Goal: Information Seeking & Learning: Learn about a topic

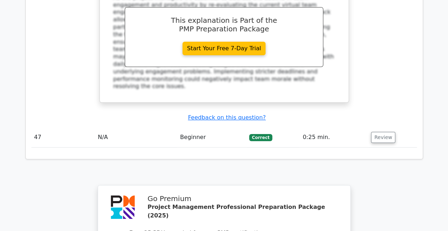
scroll to position [2846, 0]
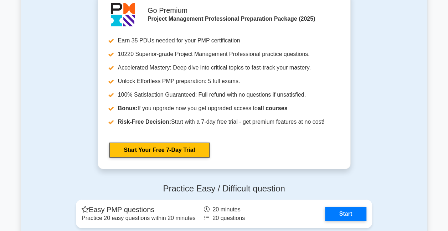
scroll to position [2671, 0]
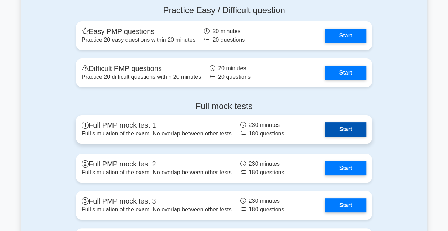
click at [343, 127] on link "Start" at bounding box center [345, 129] width 41 height 14
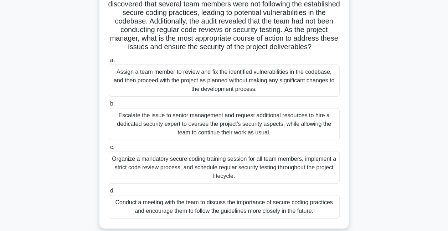
scroll to position [71, 0]
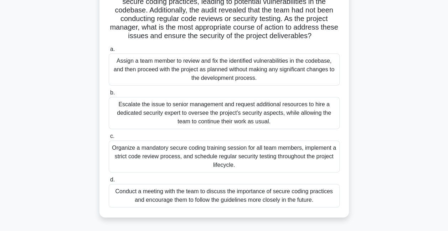
click at [197, 150] on div "Organize a mandatory secure coding training session for all team members, imple…" at bounding box center [224, 156] width 231 height 32
click at [109, 139] on input "c. Organize a mandatory secure coding training session for all team members, im…" at bounding box center [109, 136] width 0 height 5
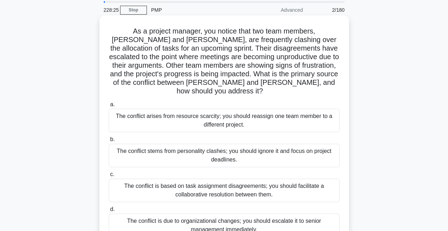
scroll to position [36, 0]
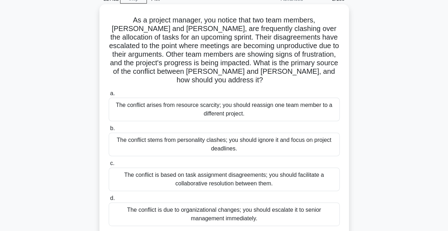
click at [190, 176] on div "The conflict is based on task assignment disagreements; you should facilitate a…" at bounding box center [224, 179] width 231 height 24
click at [109, 166] on input "c. The conflict is based on task assignment disagreements; you should facilitat…" at bounding box center [109, 163] width 0 height 5
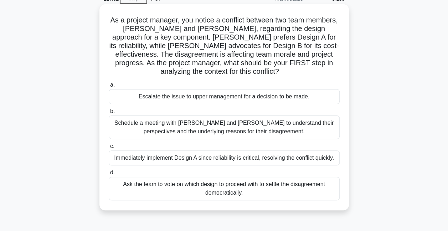
scroll to position [0, 0]
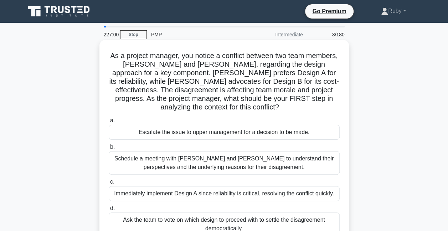
click at [262, 165] on div "Schedule a meeting with [PERSON_NAME] and [PERSON_NAME] to understand their per…" at bounding box center [224, 163] width 231 height 24
click at [109, 149] on input "b. Schedule a meeting with [PERSON_NAME] and [PERSON_NAME] to understand their …" at bounding box center [109, 147] width 0 height 5
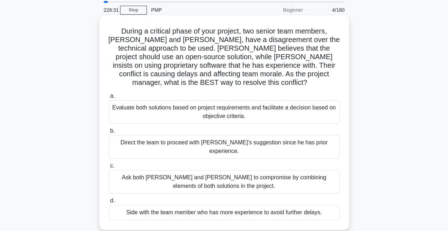
scroll to position [36, 0]
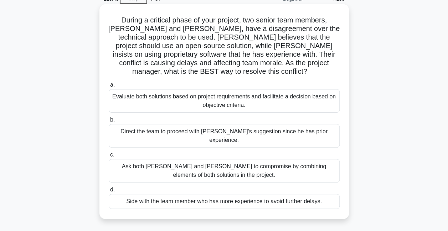
click at [237, 99] on div "Evaluate both solutions based on project requirements and facilitate a decision…" at bounding box center [224, 101] width 231 height 24
click at [109, 87] on input "a. Evaluate both solutions based on project requirements and facilitate a decis…" at bounding box center [109, 85] width 0 height 5
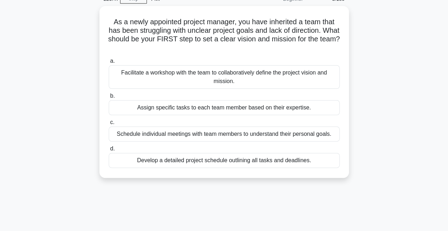
scroll to position [0, 0]
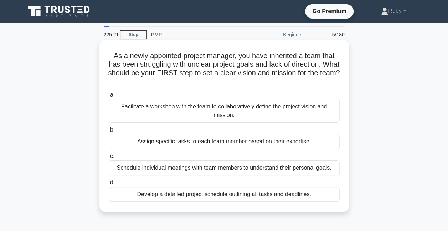
click at [136, 113] on div "Facilitate a workshop with the team to collaboratively define the project visio…" at bounding box center [224, 111] width 231 height 24
click at [109, 97] on input "a. Facilitate a workshop with the team to collaboratively define the project vi…" at bounding box center [109, 95] width 0 height 5
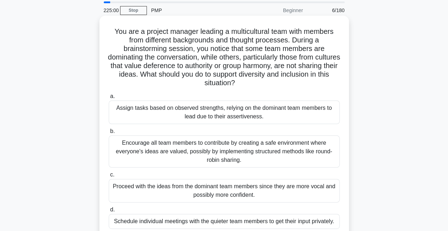
scroll to position [36, 0]
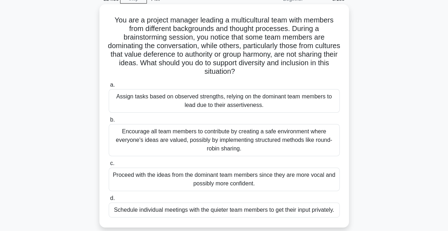
click at [168, 136] on div "Encourage all team members to contribute by creating a safe environment where e…" at bounding box center [224, 140] width 231 height 32
click at [109, 122] on input "b. Encourage all team members to contribute by creating a safe environment wher…" at bounding box center [109, 120] width 0 height 5
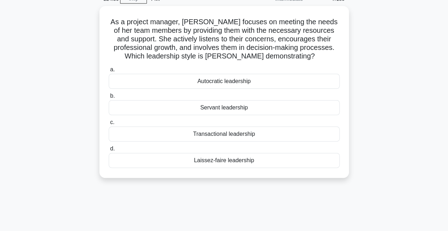
scroll to position [0, 0]
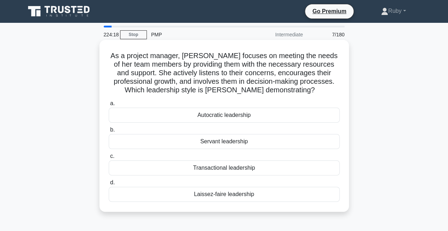
click at [225, 142] on div "Servant leadership" at bounding box center [224, 141] width 231 height 15
click at [109, 132] on input "b. Servant leadership" at bounding box center [109, 130] width 0 height 5
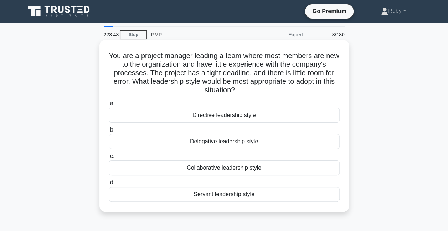
click at [224, 118] on div "Directive leadership style" at bounding box center [224, 115] width 231 height 15
click at [109, 106] on input "a. Directive leadership style" at bounding box center [109, 103] width 0 height 5
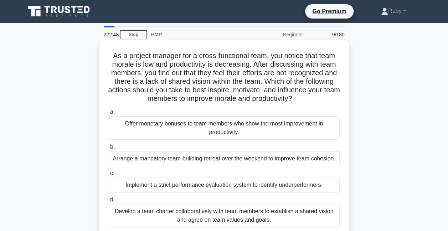
click at [231, 217] on div "Develop a team charter collaboratively with team members to establish a shared …" at bounding box center [224, 216] width 231 height 24
drag, startPoint x: 231, startPoint y: 217, endPoint x: 184, endPoint y: 219, distance: 47.1
click at [184, 219] on div "Develop a team charter collaboratively with team members to establish a shared …" at bounding box center [224, 216] width 231 height 24
click at [109, 202] on input "d. Develop a team charter collaboratively with team members to establish a shar…" at bounding box center [109, 199] width 0 height 5
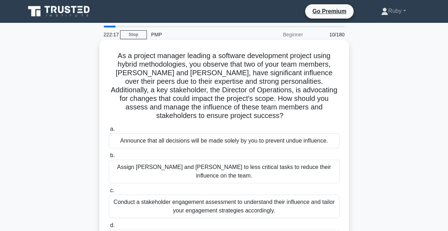
click at [156, 194] on div "Conduct a stakeholder engagement assessment to understand their influence and t…" at bounding box center [224, 206] width 231 height 24
click at [109, 192] on input "c. Conduct a stakeholder engagement assessment to understand their influence an…" at bounding box center [109, 190] width 0 height 5
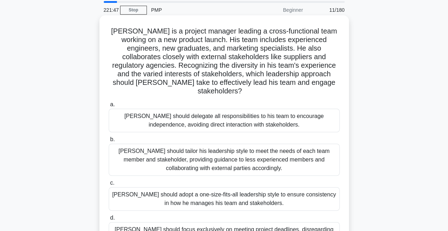
scroll to position [36, 0]
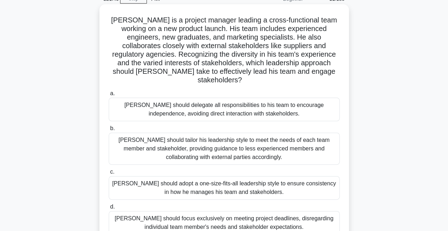
click at [192, 140] on div "[PERSON_NAME] should tailor his leadership style to meet the needs of each team…" at bounding box center [224, 149] width 231 height 32
click at [109, 131] on input "b. [PERSON_NAME] should tailor his leadership style to meet the needs of each t…" at bounding box center [109, 128] width 0 height 5
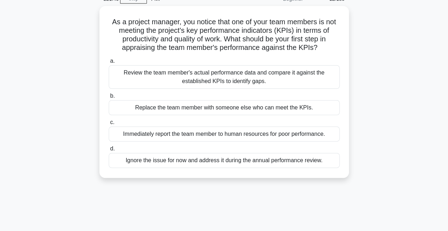
scroll to position [0, 0]
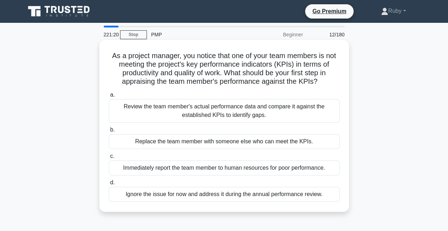
click at [143, 108] on div "Review the team member's actual performance data and compare it against the est…" at bounding box center [224, 111] width 231 height 24
click at [109, 97] on input "a. Review the team member's actual performance data and compare it against the …" at bounding box center [109, 95] width 0 height 5
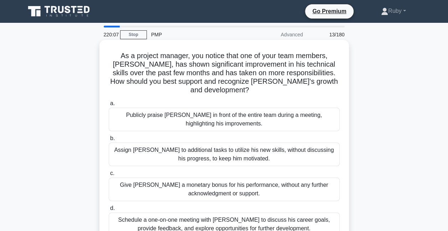
click at [235, 217] on div "Schedule a one-on-one meeting with [PERSON_NAME] to discuss his career goals, p…" at bounding box center [224, 224] width 231 height 24
click at [109, 211] on input "d. Schedule a one-on-one meeting with [PERSON_NAME] to discuss his career goals…" at bounding box center [109, 208] width 0 height 5
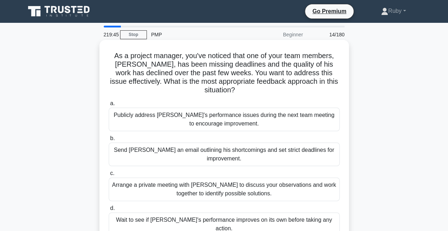
click at [249, 178] on div "Arrange a private meeting with [PERSON_NAME] to discuss your observations and w…" at bounding box center [224, 189] width 231 height 24
click at [109, 176] on input "c. Arrange a private meeting with [PERSON_NAME] to discuss your observations an…" at bounding box center [109, 173] width 0 height 5
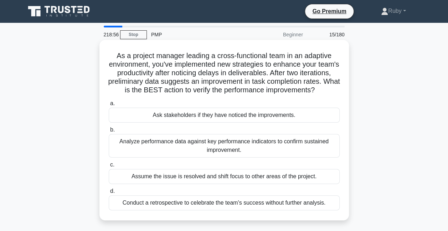
click at [242, 157] on div "Analyze performance data against key performance indicators to confirm sustaine…" at bounding box center [224, 146] width 231 height 24
click at [109, 132] on input "b. Analyze performance data against key performance indicators to confirm susta…" at bounding box center [109, 130] width 0 height 5
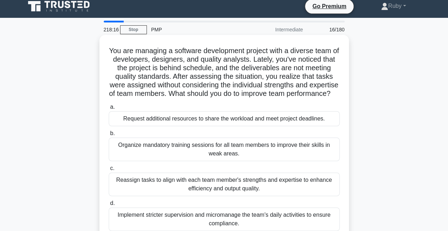
scroll to position [36, 0]
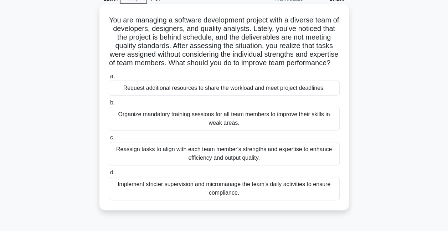
click at [201, 160] on div "Reassign tasks to align with each team member's strengths and expertise to enha…" at bounding box center [224, 154] width 231 height 24
click at [109, 140] on input "c. Reassign tasks to align with each team member's strengths and expertise to e…" at bounding box center [109, 137] width 0 height 5
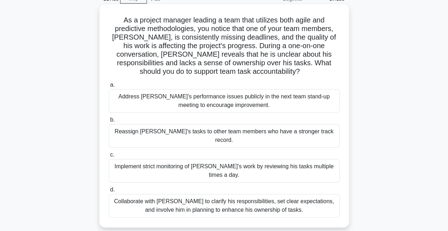
click at [177, 194] on div "Collaborate with [PERSON_NAME] to clarify his responsibilities, set clear expec…" at bounding box center [224, 206] width 231 height 24
click at [109, 191] on input "d. Collaborate with [PERSON_NAME] to clarify his responsibilities, set clear ex…" at bounding box center [109, 189] width 0 height 5
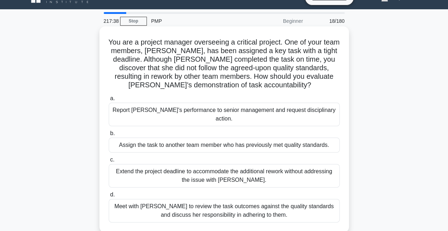
scroll to position [0, 0]
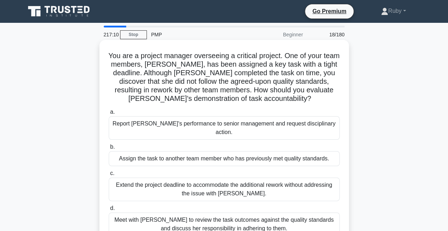
click at [195, 217] on div "Meet with [PERSON_NAME] to review the task outcomes against the quality standar…" at bounding box center [224, 224] width 231 height 24
click at [109, 211] on input "d. Meet with [PERSON_NAME] to review the task outcomes against the quality stan…" at bounding box center [109, 208] width 0 height 5
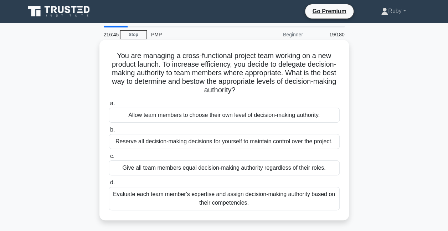
click at [283, 204] on div "Evaluate each team member's expertise and assign decision-making authority base…" at bounding box center [224, 199] width 231 height 24
click at [109, 185] on input "d. Evaluate each team member's expertise and assign decision-making authority b…" at bounding box center [109, 182] width 0 height 5
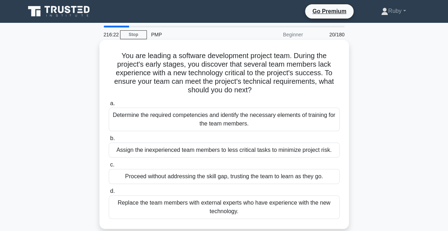
click at [167, 120] on div "Determine the required competencies and identify the necessary elements of trai…" at bounding box center [224, 120] width 231 height 24
click at [109, 106] on input "a. Determine the required competencies and identify the necessary elements of t…" at bounding box center [109, 103] width 0 height 5
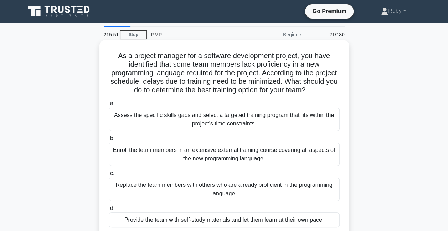
click at [150, 122] on div "Assess the specific skills gaps and select a targeted training program that fit…" at bounding box center [224, 120] width 231 height 24
click at [109, 106] on input "a. Assess the specific skills gaps and select a targeted training program that …" at bounding box center [109, 103] width 0 height 5
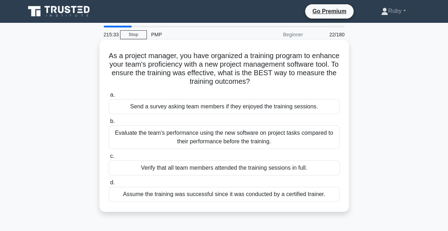
click at [167, 141] on div "Evaluate the team's performance using the new software on project tasks compare…" at bounding box center [224, 137] width 231 height 24
click at [109, 124] on input "b. Evaluate the team's performance using the new software on project tasks comp…" at bounding box center [109, 121] width 0 height 5
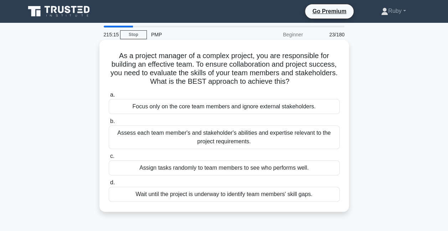
click at [164, 139] on div "Assess each team member's and stakeholder's abilities and expertise relevant to…" at bounding box center [224, 137] width 231 height 24
click at [109, 124] on input "b. Assess each team member's and stakeholder's abilities and expertise relevant…" at bounding box center [109, 121] width 0 height 5
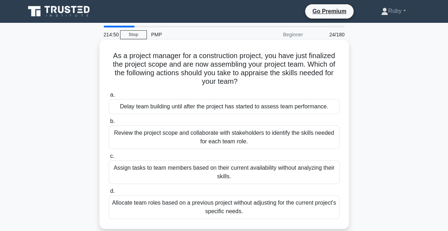
click at [157, 130] on div "Review the project scope and collaborate with stakeholders to identify the skil…" at bounding box center [224, 137] width 231 height 24
click at [109, 124] on input "b. Review the project scope and collaborate with stakeholders to identify the s…" at bounding box center [109, 121] width 0 height 5
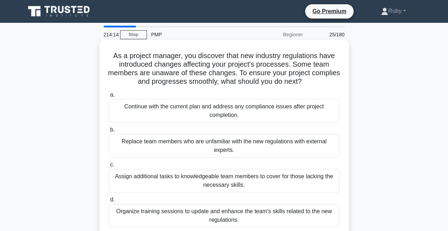
click at [210, 210] on div "Organize training sessions to update and enhance the team's skills related to t…" at bounding box center [224, 216] width 231 height 24
click at [109, 202] on input "d. Organize training sessions to update and enhance the team's skills related t…" at bounding box center [109, 199] width 0 height 5
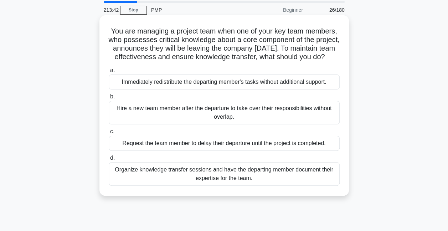
scroll to position [36, 0]
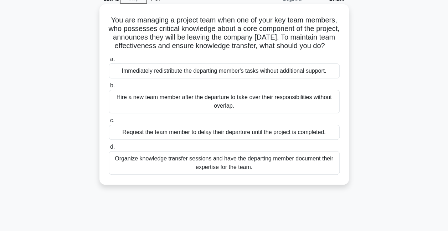
click at [266, 175] on div "Organize knowledge transfer sessions and have the departing member document the…" at bounding box center [224, 163] width 231 height 24
click at [109, 149] on input "d. Organize knowledge transfer sessions and have the departing member document …" at bounding box center [109, 147] width 0 height 5
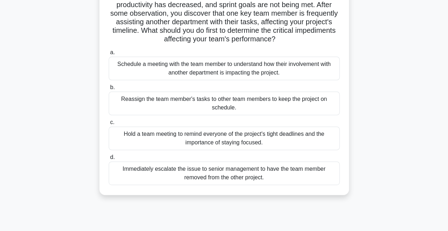
scroll to position [71, 0]
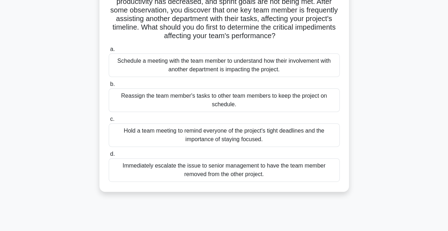
click at [195, 67] on div "Schedule a meeting with the team member to understand how their involvement wit…" at bounding box center [224, 65] width 231 height 24
click at [109, 52] on input "a. Schedule a meeting with the team member to understand how their involvement …" at bounding box center [109, 49] width 0 height 5
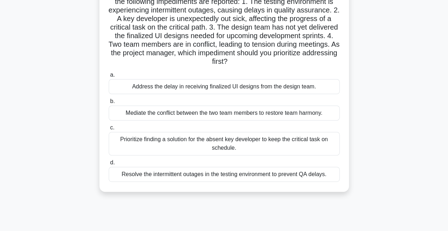
click at [284, 143] on div "Prioritize finding a solution for the absent key developer to keep the critical…" at bounding box center [224, 144] width 231 height 24
click at [109, 130] on input "c. Prioritize finding a solution for the absent key developer to keep the criti…" at bounding box center [109, 127] width 0 height 5
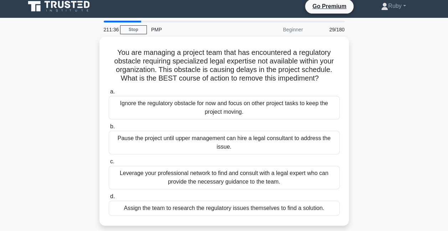
scroll to position [0, 0]
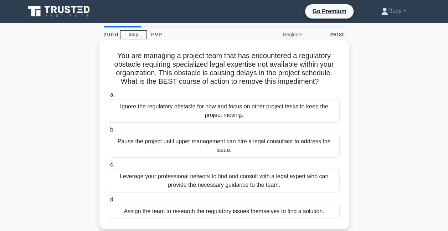
click at [189, 182] on div "Leverage your professional network to find and consult with a legal expert who …" at bounding box center [224, 181] width 231 height 24
click at [109, 167] on input "c. Leverage your professional network to find and consult with a legal expert w…" at bounding box center [109, 164] width 0 height 5
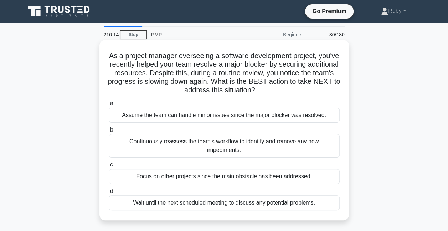
click at [160, 144] on div "Continuously reassess the team's workflow to identify and remove any new impedi…" at bounding box center [224, 146] width 231 height 24
drag, startPoint x: 160, startPoint y: 144, endPoint x: 127, endPoint y: 143, distance: 32.8
click at [127, 143] on div "Continuously reassess the team's workflow to identify and remove any new impedi…" at bounding box center [224, 146] width 231 height 24
drag, startPoint x: 127, startPoint y: 143, endPoint x: 167, endPoint y: 144, distance: 40.6
click at [167, 144] on div "Continuously reassess the team's workflow to identify and remove any new impedi…" at bounding box center [224, 146] width 231 height 24
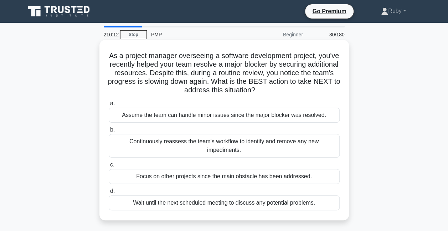
click at [109, 132] on input "b. Continuously reassess the team's workflow to identify and remove any new imp…" at bounding box center [109, 130] width 0 height 5
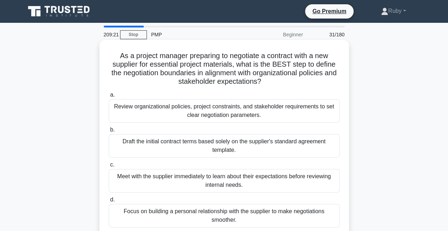
click at [150, 109] on div "Review organizational policies, project constraints, and stakeholder requiremen…" at bounding box center [224, 111] width 231 height 24
click at [109, 97] on input "a. Review organizational policies, project constraints, and stakeholder require…" at bounding box center [109, 95] width 0 height 5
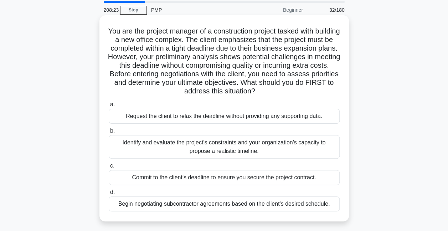
scroll to position [36, 0]
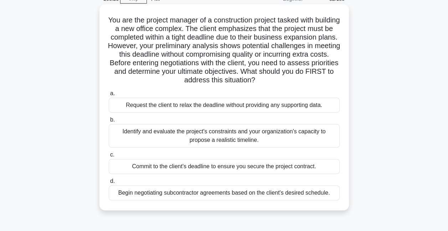
click at [194, 135] on div "Identify and evaluate the project's constraints and your organization's capacit…" at bounding box center [224, 136] width 231 height 24
click at [109, 122] on input "b. Identify and evaluate the project's constraints and your organization's capa…" at bounding box center [109, 120] width 0 height 5
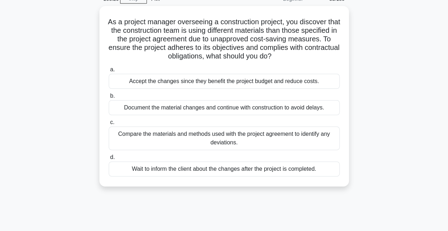
scroll to position [0, 0]
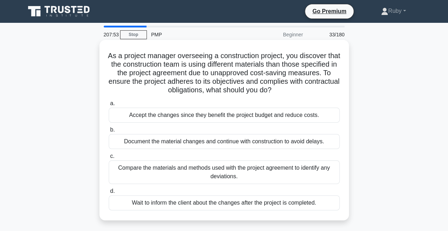
click at [232, 173] on div "Compare the materials and methods used with the project agreement to identify a…" at bounding box center [224, 172] width 231 height 24
click at [109, 159] on input "c. Compare the materials and methods used with the project agreement to identif…" at bounding box center [109, 156] width 0 height 5
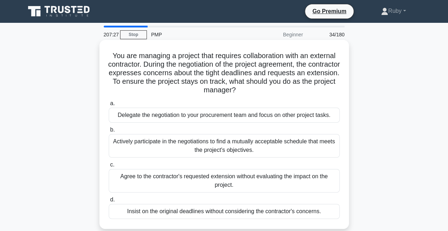
click at [228, 152] on div "Actively participate in the negotiations to find a mutually acceptable schedule…" at bounding box center [224, 146] width 231 height 24
click at [109, 132] on input "b. Actively participate in the negotiations to find a mutually acceptable sched…" at bounding box center [109, 130] width 0 height 5
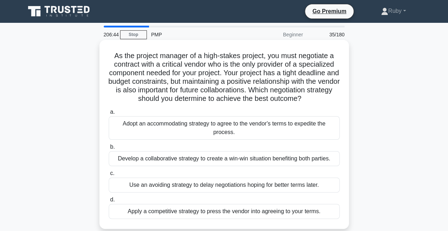
click at [228, 158] on div "Develop a collaborative strategy to create a win-win situation benefiting both …" at bounding box center [224, 158] width 231 height 15
click at [109, 149] on input "b. Develop a collaborative strategy to create a win-win situation benefiting bo…" at bounding box center [109, 147] width 0 height 5
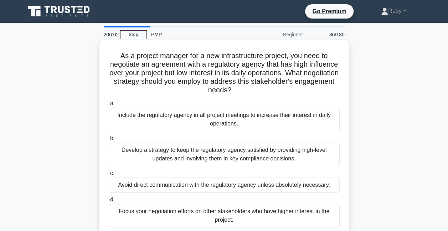
click at [240, 124] on div "Include the regulatory agency in all project meetings to increase their interes…" at bounding box center [224, 120] width 231 height 24
click at [109, 106] on input "a. Include the regulatory agency in all project meetings to increase their inte…" at bounding box center [109, 103] width 0 height 5
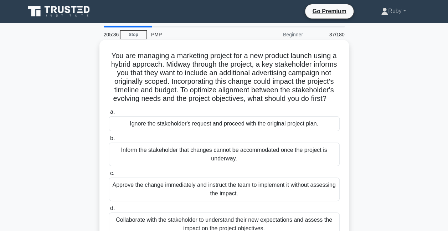
scroll to position [36, 0]
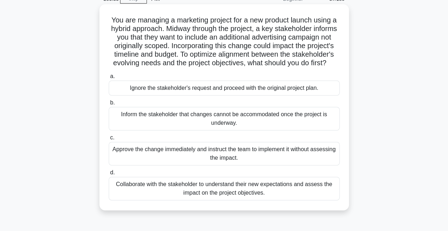
click at [320, 197] on div "Collaborate with the stakeholder to understand their new expectations and asses…" at bounding box center [224, 189] width 231 height 24
click at [109, 175] on input "d. Collaborate with the stakeholder to understand their new expectations and as…" at bounding box center [109, 172] width 0 height 5
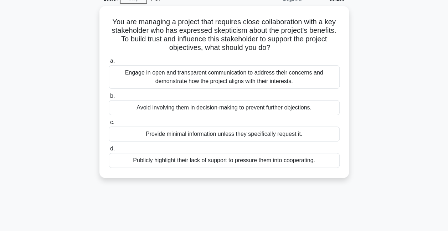
scroll to position [0, 0]
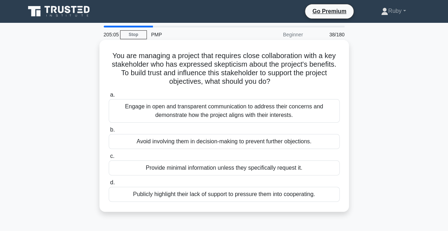
click at [208, 111] on div "Engage in open and transparent communication to address their concerns and demo…" at bounding box center [224, 111] width 231 height 24
click at [109, 97] on input "a. Engage in open and transparent communication to address their concerns and d…" at bounding box center [109, 95] width 0 height 5
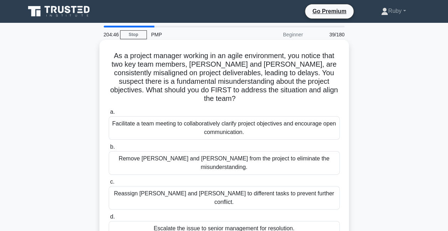
click at [203, 120] on div "Facilitate a team meeting to collaboratively clarify project objectives and enc…" at bounding box center [224, 128] width 231 height 24
click at [109, 114] on input "a. Facilitate a team meeting to collaboratively clarify project objectives and …" at bounding box center [109, 112] width 0 height 5
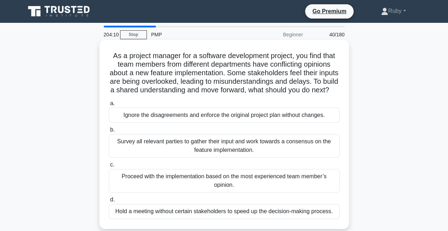
click at [256, 155] on div "Survey all relevant parties to gather their input and work towards a consensus …" at bounding box center [224, 146] width 231 height 24
click at [109, 132] on input "b. Survey all relevant parties to gather their input and work towards a consens…" at bounding box center [109, 130] width 0 height 5
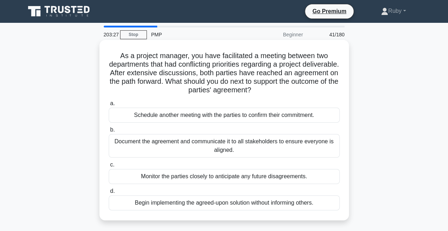
click at [257, 155] on div "Document the agreement and communicate it to all stakeholders to ensure everyon…" at bounding box center [224, 146] width 231 height 24
click at [109, 132] on input "b. Document the agreement and communicate it to all stakeholders to ensure ever…" at bounding box center [109, 130] width 0 height 5
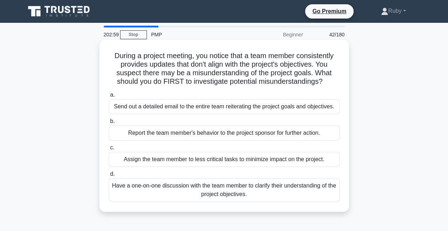
click at [264, 191] on div "Have a one-on-one discussion with the team member to clarify their understandin…" at bounding box center [224, 190] width 231 height 24
click at [109, 176] on input "d. Have a one-on-one discussion with the team member to clarify their understan…" at bounding box center [109, 174] width 0 height 5
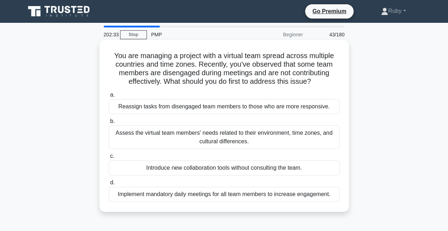
click at [235, 139] on div "Assess the virtual team members' needs related to their environment, time zones…" at bounding box center [224, 137] width 231 height 24
click at [109, 124] on input "b. Assess the virtual team members' needs related to their environment, time zo…" at bounding box center [109, 121] width 0 height 5
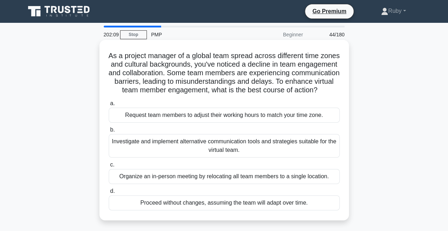
click at [232, 150] on div "Investigate and implement alternative communication tools and strategies suitab…" at bounding box center [224, 146] width 231 height 24
click at [150, 150] on div "Investigate and implement alternative communication tools and strategies suitab…" at bounding box center [224, 146] width 231 height 24
click at [109, 132] on input "b. Investigate and implement alternative communication tools and strategies sui…" at bounding box center [109, 130] width 0 height 5
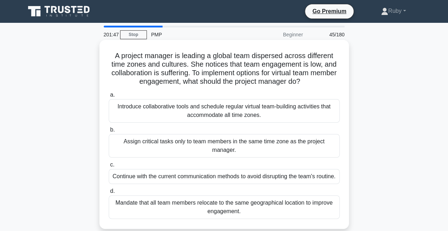
click at [174, 105] on div "Introduce collaborative tools and schedule regular virtual team-building activi…" at bounding box center [224, 111] width 231 height 24
click at [109, 97] on input "a. Introduce collaborative tools and schedule regular virtual team-building act…" at bounding box center [109, 95] width 0 height 5
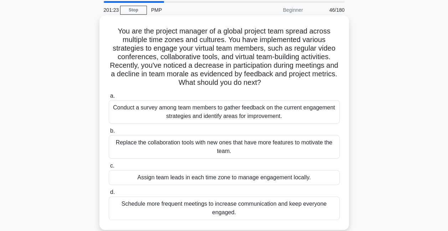
scroll to position [36, 0]
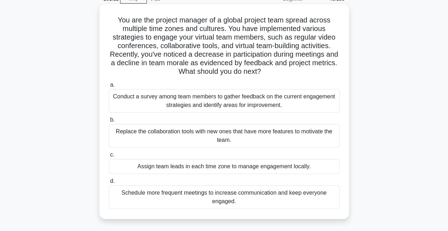
click at [298, 109] on div "Conduct a survey among team members to gather feedback on the current engagemen…" at bounding box center [224, 101] width 231 height 24
click at [109, 87] on input "a. Conduct a survey among team members to gather feedback on the current engage…" at bounding box center [109, 85] width 0 height 5
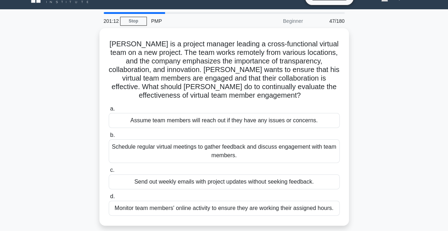
scroll to position [0, 0]
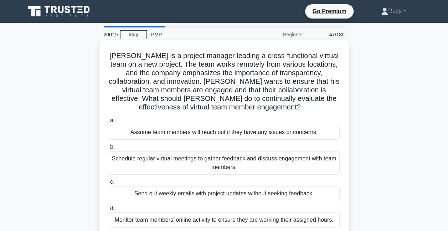
click at [285, 160] on div "Schedule regular virtual meetings to gather feedback and discuss engagement wit…" at bounding box center [224, 163] width 231 height 24
click at [109, 149] on input "b. Schedule regular virtual meetings to gather feedback and discuss engagement …" at bounding box center [109, 147] width 0 height 5
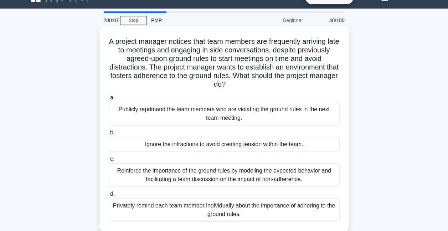
scroll to position [36, 0]
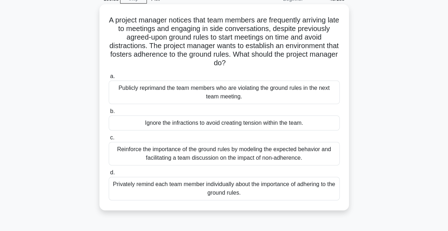
click at [306, 153] on div "Reinforce the importance of the ground rules by modeling the expected behavior …" at bounding box center [224, 154] width 231 height 24
click at [109, 140] on input "c. Reinforce the importance of the ground rules by modeling the expected behavi…" at bounding box center [109, 137] width 0 height 5
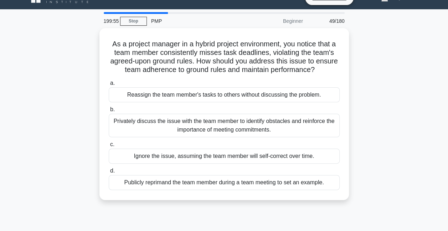
scroll to position [0, 0]
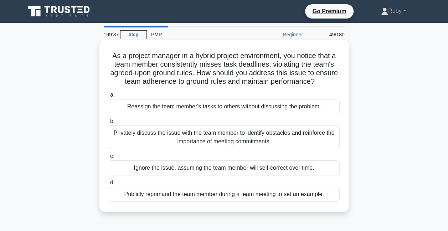
click at [312, 136] on div "Privately discuss the issue with the team member to identify obstacles and rein…" at bounding box center [224, 137] width 231 height 24
click at [109, 124] on input "b. Privately discuss the issue with the team member to identify obstacles and r…" at bounding box center [109, 121] width 0 height 5
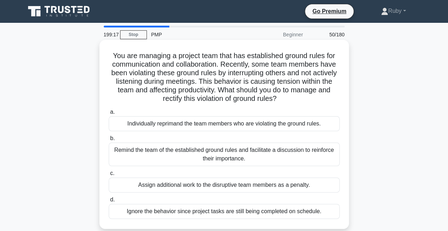
click at [282, 152] on div "Remind the team of the established ground rules and facilitate a discussion to …" at bounding box center [224, 154] width 231 height 24
click at [109, 141] on input "b. Remind the team of the established ground rules and facilitate a discussion …" at bounding box center [109, 138] width 0 height 5
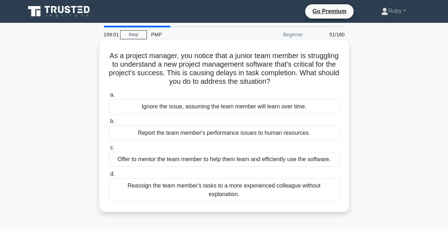
click at [285, 159] on div "Offer to mentor the team member to help them learn and efficiently use the soft…" at bounding box center [224, 159] width 231 height 15
click at [109, 150] on input "c. Offer to mentor the team member to help them learn and efficiently use the s…" at bounding box center [109, 147] width 0 height 5
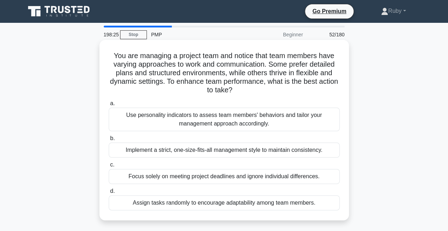
click at [214, 127] on div "Use personality indicators to assess team members' behaviors and tailor your ma…" at bounding box center [224, 120] width 231 height 24
click at [109, 106] on input "a. Use personality indicators to assess team members' behaviors and tailor your…" at bounding box center [109, 103] width 0 height 5
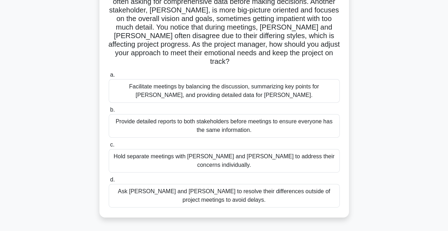
scroll to position [36, 0]
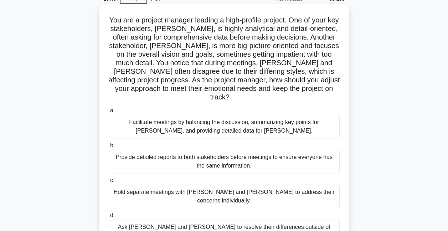
click at [180, 115] on div "Facilitate meetings by balancing the discussion, summarizing key points for [PE…" at bounding box center [224, 127] width 231 height 24
click at [109, 113] on input "a. Facilitate meetings by balancing the discussion, summarizing key points for …" at bounding box center [109, 110] width 0 height 5
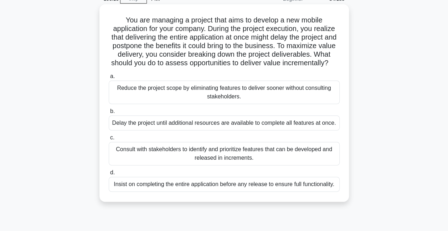
click at [249, 164] on div "Consult with stakeholders to identify and prioritize features that can be devel…" at bounding box center [224, 154] width 231 height 24
click at [109, 140] on input "c. Consult with stakeholders to identify and prioritize features that can be de…" at bounding box center [109, 137] width 0 height 5
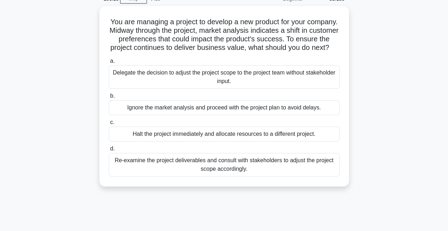
scroll to position [0, 0]
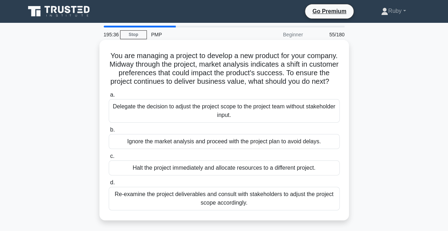
click at [245, 208] on div "Re-examine the project deliverables and consult with stakeholders to adjust the…" at bounding box center [224, 199] width 231 height 24
click at [109, 185] on input "d. Re-examine the project deliverables and consult with stakeholders to adjust …" at bounding box center [109, 182] width 0 height 5
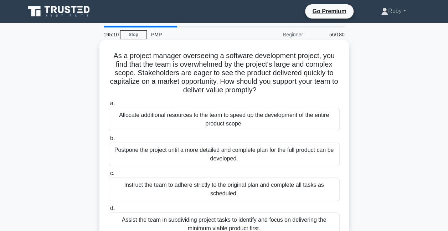
scroll to position [36, 0]
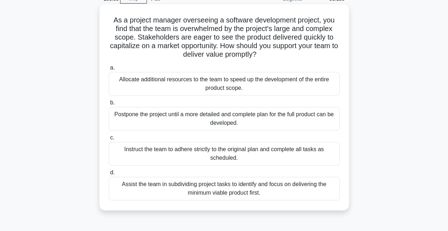
click at [264, 187] on div "Assist the team in subdividing project tasks to identify and focus on deliverin…" at bounding box center [224, 189] width 231 height 24
click at [109, 175] on input "d. Assist the team in subdividing project tasks to identify and focus on delive…" at bounding box center [109, 172] width 0 height 5
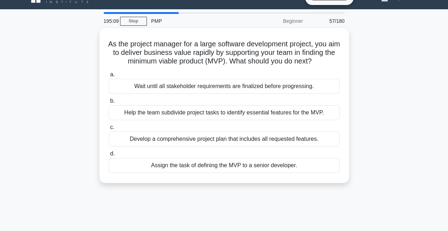
scroll to position [0, 0]
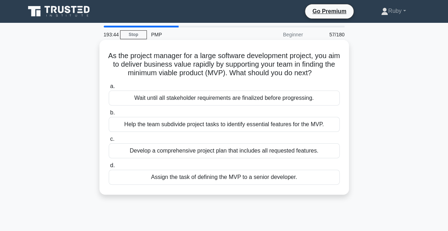
click at [281, 105] on div "Wait until all stakeholder requirements are finalized before progressing." at bounding box center [224, 97] width 231 height 15
click at [109, 89] on input "a. Wait until all stakeholder requirements are finalized before progressing." at bounding box center [109, 86] width 0 height 5
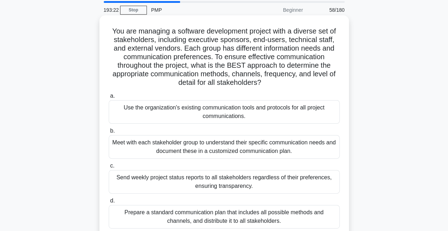
scroll to position [36, 0]
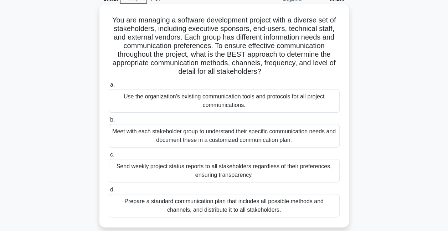
click at [241, 140] on div "Meet with each stakeholder group to understand their specific communication nee…" at bounding box center [224, 136] width 231 height 24
click at [109, 122] on input "b. Meet with each stakeholder group to understand their specific communication …" at bounding box center [109, 120] width 0 height 5
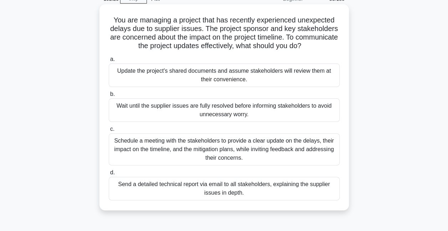
click at [256, 152] on div "Schedule a meeting with the stakeholders to provide a clear update on the delay…" at bounding box center [224, 149] width 231 height 32
click at [109, 131] on input "c. Schedule a meeting with the stakeholders to provide a clear update on the de…" at bounding box center [109, 129] width 0 height 5
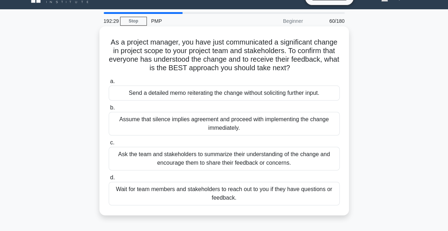
scroll to position [0, 0]
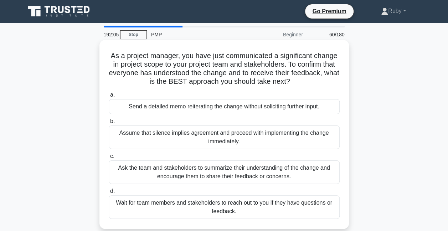
click at [248, 167] on div "Ask the team and stakeholders to summarize their understanding of the change an…" at bounding box center [224, 172] width 231 height 24
click at [109, 159] on input "c. Ask the team and stakeholders to summarize their understanding of the change…" at bounding box center [109, 156] width 0 height 5
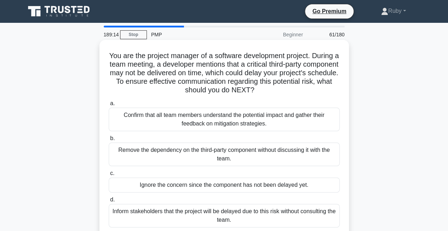
click at [199, 117] on div "Confirm that all team members understand the potential impact and gather their …" at bounding box center [224, 120] width 231 height 24
click at [109, 106] on input "a. Confirm that all team members understand the potential impact and gather the…" at bounding box center [109, 103] width 0 height 5
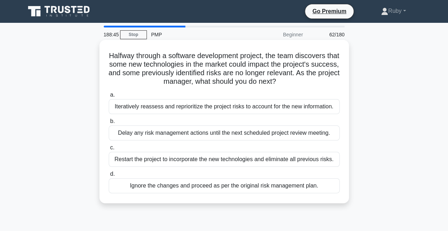
click at [154, 108] on div "Iteratively reassess and reprioritize the project risks to account for the new …" at bounding box center [224, 106] width 231 height 15
click at [109, 97] on input "a. Iteratively reassess and reprioritize the project risks to account for the n…" at bounding box center [109, 95] width 0 height 5
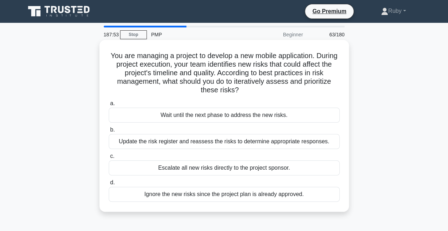
click at [201, 142] on div "Update the risk register and reassess the risks to determine appropriate respon…" at bounding box center [224, 141] width 231 height 15
click at [109, 132] on input "b. Update the risk register and reassess the risks to determine appropriate res…" at bounding box center [109, 130] width 0 height 5
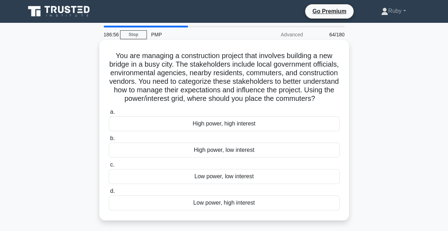
click at [227, 210] on div "Low power, high interest" at bounding box center [224, 202] width 231 height 15
click at [109, 193] on input "d. Low power, high interest" at bounding box center [109, 191] width 0 height 5
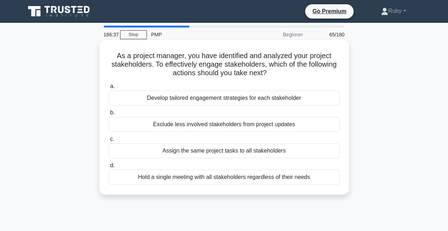
click at [158, 100] on div "Develop tailored engagement strategies for each stakeholder" at bounding box center [224, 97] width 231 height 15
click at [109, 89] on input "a. Develop tailored engagement strategies for each stakeholder" at bounding box center [109, 86] width 0 height 5
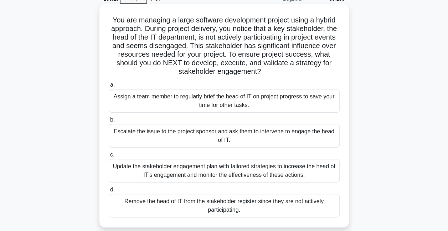
scroll to position [71, 0]
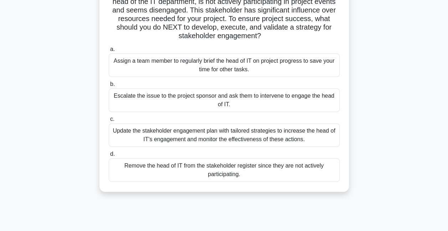
click at [170, 136] on div "Update the stakeholder engagement plan with tailored strategies to increase the…" at bounding box center [224, 135] width 231 height 24
click at [109, 121] on input "c. Update the stakeholder engagement plan with tailored strategies to increase …" at bounding box center [109, 119] width 0 height 5
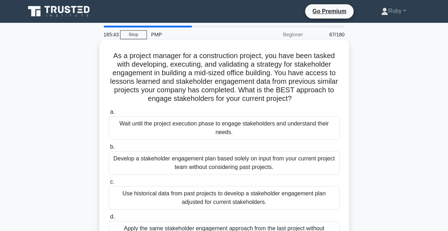
scroll to position [36, 0]
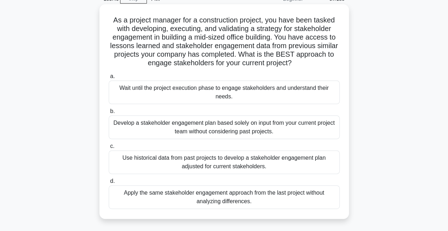
click at [209, 166] on div "Use historical data from past projects to develop a stakeholder engagement plan…" at bounding box center [224, 162] width 231 height 24
click at [109, 149] on input "c. Use historical data from past projects to develop a stakeholder engagement p…" at bounding box center [109, 146] width 0 height 5
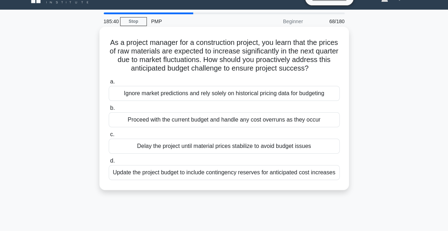
scroll to position [0, 0]
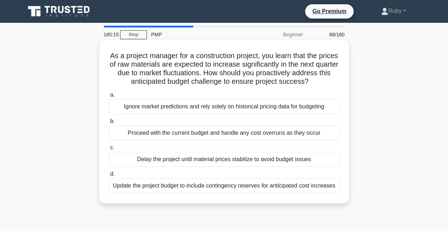
click at [209, 185] on div "Update the project budget to include contingency reserves for anticipated cost …" at bounding box center [224, 185] width 231 height 15
click at [109, 176] on input "d. Update the project budget to include contingency reserves for anticipated co…" at bounding box center [109, 174] width 0 height 5
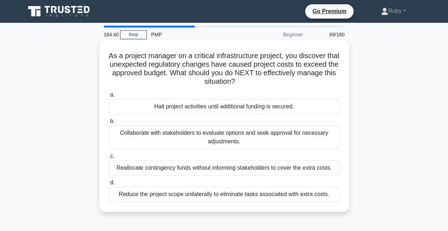
click at [181, 136] on div "Collaborate with stakeholders to evaluate options and seek approval for necessa…" at bounding box center [224, 137] width 231 height 24
click at [109, 124] on input "b. Collaborate with stakeholders to evaluate options and seek approval for nece…" at bounding box center [109, 121] width 0 height 5
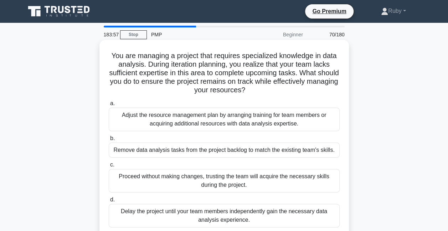
click at [187, 125] on div "Adjust the resource management plan by arranging training for team members or a…" at bounding box center [224, 120] width 231 height 24
click at [109, 106] on input "a. Adjust the resource management plan by arranging training for team members o…" at bounding box center [109, 103] width 0 height 5
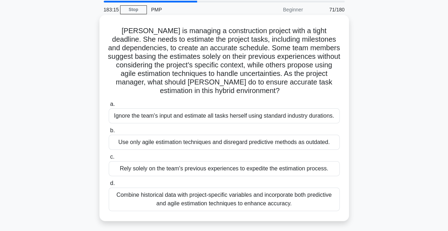
scroll to position [36, 0]
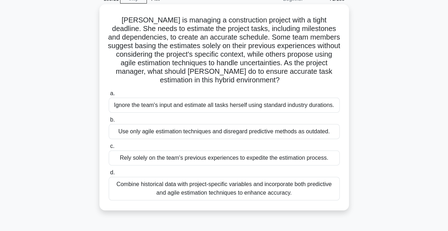
click at [210, 192] on div "Combine historical data with project-specific variables and incorporate both pr…" at bounding box center [224, 189] width 231 height 24
click at [109, 175] on input "d. Combine historical data with project-specific variables and incorporate both…" at bounding box center [109, 172] width 0 height 5
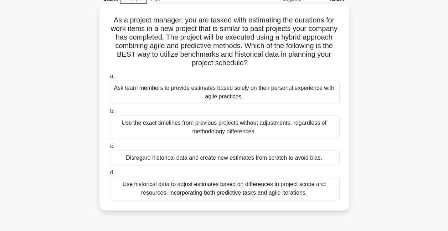
click at [218, 192] on div "Use historical data to adjust estimates based on differences in project scope a…" at bounding box center [224, 189] width 231 height 24
click at [109, 175] on input "d. Use historical data to adjust estimates based on differences in project scop…" at bounding box center [109, 172] width 0 height 5
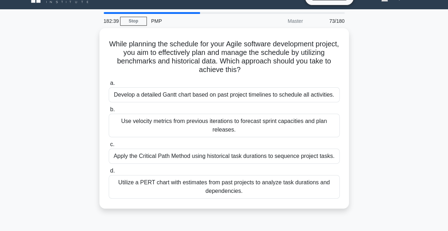
scroll to position [0, 0]
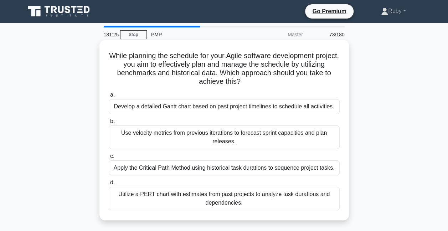
click at [268, 140] on div "Use velocity metrics from previous iterations to forecast sprint capacities and…" at bounding box center [224, 137] width 231 height 24
click at [109, 124] on input "b. Use velocity metrics from previous iterations to forecast sprint capacities …" at bounding box center [109, 121] width 0 height 5
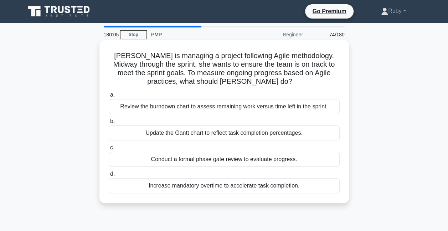
click at [180, 110] on div "Review the burndown chart to assess remaining work versus time left in the spri…" at bounding box center [224, 106] width 231 height 15
click at [109, 97] on input "a. Review the burndown chart to assess remaining work versus time left in the s…" at bounding box center [109, 95] width 0 height 5
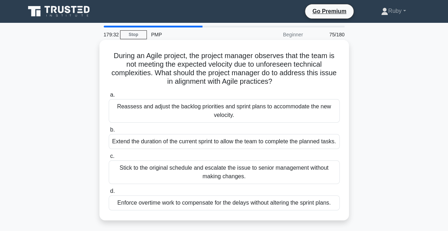
click at [145, 113] on div "Reassess and adjust the backlog priorities and sprint plans to accommodate the …" at bounding box center [224, 111] width 231 height 24
click at [109, 97] on input "a. Reassess and adjust the backlog priorities and sprint plans to accommodate t…" at bounding box center [109, 95] width 0 height 5
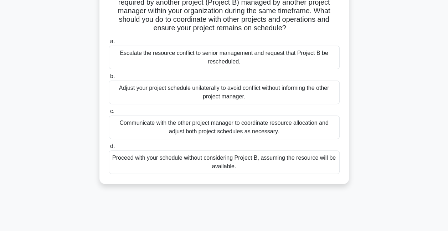
scroll to position [71, 0]
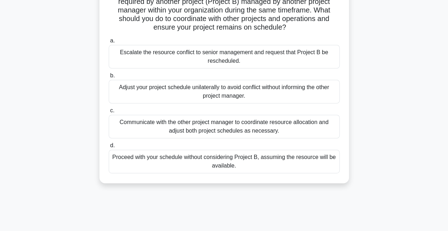
click at [168, 129] on div "Communicate with the other project manager to coordinate resource allocation an…" at bounding box center [224, 127] width 231 height 24
click at [109, 113] on input "c. Communicate with the other project manager to coordinate resource allocation…" at bounding box center [109, 110] width 0 height 5
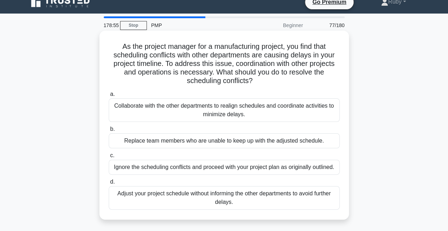
scroll to position [0, 0]
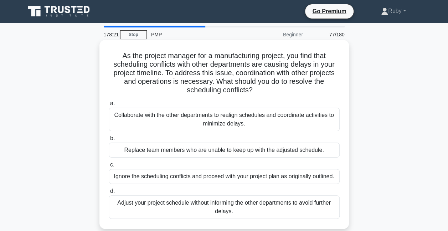
click at [166, 117] on div "Collaborate with the other departments to realign schedules and coordinate acti…" at bounding box center [224, 120] width 231 height 24
click at [109, 106] on input "a. Collaborate with the other departments to realign schedules and coordinate a…" at bounding box center [109, 103] width 0 height 5
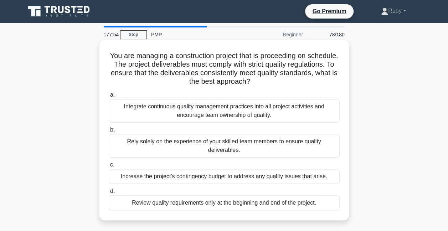
click at [165, 116] on div "Integrate continuous quality management practices into all project activities a…" at bounding box center [224, 111] width 231 height 24
click at [109, 97] on input "a. Integrate continuous quality management practices into all project activitie…" at bounding box center [109, 95] width 0 height 5
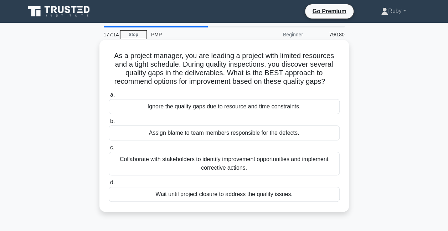
click at [204, 165] on div "Collaborate with stakeholders to identify improvement opportunities and impleme…" at bounding box center [224, 164] width 231 height 24
click at [109, 150] on input "c. Collaborate with stakeholders to identify improvement opportunities and impl…" at bounding box center [109, 147] width 0 height 5
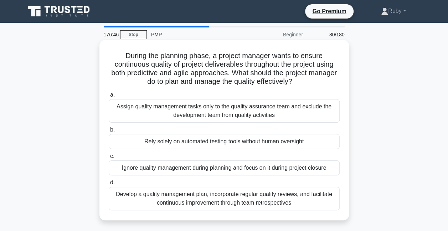
click at [211, 192] on div "Develop a quality management plan, incorporate regular quality reviews, and fac…" at bounding box center [224, 199] width 231 height 24
click at [109, 185] on input "d. Develop a quality management plan, incorporate regular quality reviews, and …" at bounding box center [109, 182] width 0 height 5
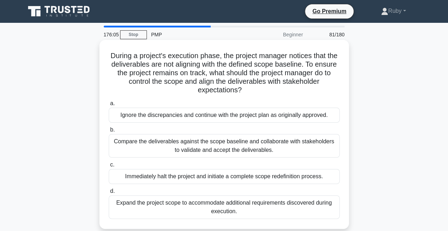
click at [216, 147] on div "Compare the deliverables against the scope baseline and collaborate with stakeh…" at bounding box center [224, 146] width 231 height 24
click at [109, 132] on input "b. Compare the deliverables against the scope baseline and collaborate with sta…" at bounding box center [109, 130] width 0 height 5
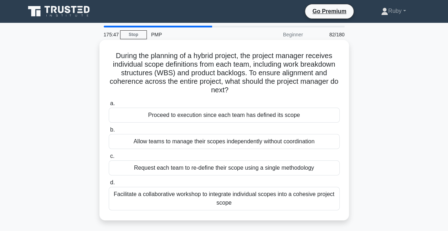
click at [239, 199] on div "Facilitate a collaborative workshop to integrate individual scopes into a cohes…" at bounding box center [224, 199] width 231 height 24
click at [109, 185] on input "d. Facilitate a collaborative workshop to integrate individual scopes into a co…" at bounding box center [109, 182] width 0 height 5
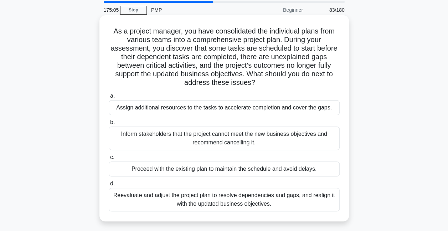
scroll to position [36, 0]
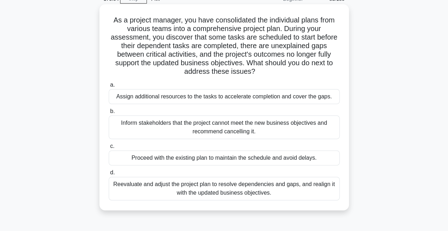
click at [248, 193] on div "Reevaluate and adjust the project plan to resolve dependencies and gaps, and re…" at bounding box center [224, 189] width 231 height 24
click at [109, 175] on input "d. Reevaluate and adjust the project plan to resolve dependencies and gaps, and…" at bounding box center [109, 172] width 0 height 5
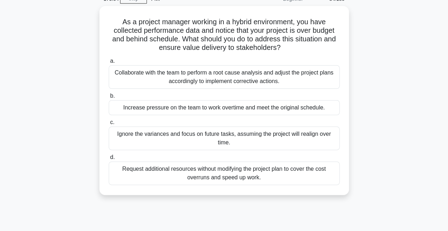
scroll to position [0, 0]
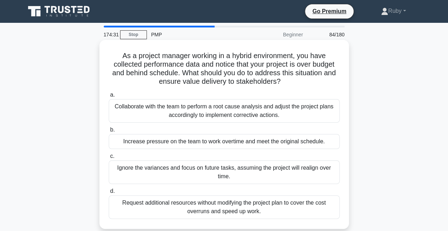
click at [243, 111] on div "Collaborate with the team to perform a root cause analysis and adjust the proje…" at bounding box center [224, 111] width 231 height 24
click at [109, 97] on input "a. Collaborate with the team to perform a root cause analysis and adjust the pr…" at bounding box center [109, 95] width 0 height 5
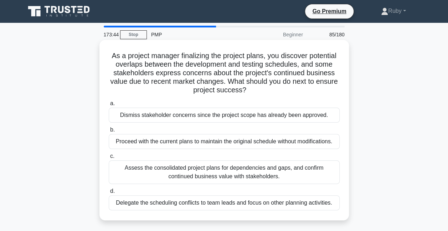
click at [170, 175] on div "Assess the consolidated project plans for dependencies and gaps, and confirm co…" at bounding box center [224, 172] width 231 height 24
click at [109, 159] on input "c. Assess the consolidated project plans for dependencies and gaps, and confirm…" at bounding box center [109, 156] width 0 height 5
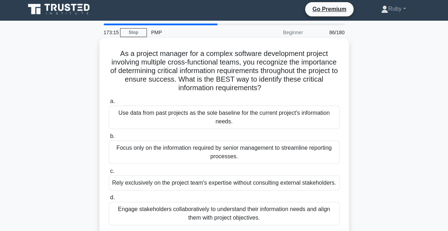
scroll to position [36, 0]
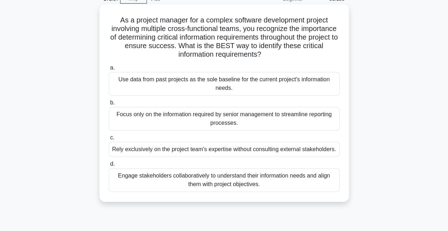
click at [218, 184] on div "Engage stakeholders collaboratively to understand their information needs and a…" at bounding box center [224, 180] width 231 height 24
click at [109, 166] on input "d. Engage stakeholders collaboratively to understand their information needs an…" at bounding box center [109, 164] width 0 height 5
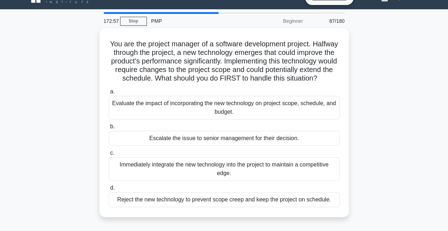
scroll to position [0, 0]
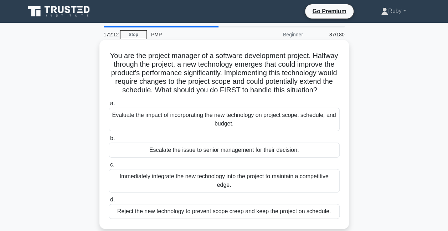
click at [153, 129] on div "Evaluate the impact of incorporating the new technology on project scope, sched…" at bounding box center [224, 120] width 231 height 24
click at [109, 106] on input "a. Evaluate the impact of incorporating the new technology on project scope, sc…" at bounding box center [109, 103] width 0 height 5
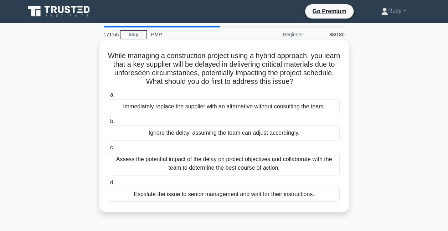
click at [153, 166] on div "Assess the potential impact of the delay on project objectives and collaborate …" at bounding box center [224, 164] width 231 height 24
click at [109, 150] on input "c. Assess the potential impact of the delay on project objectives and collabora…" at bounding box center [109, 147] width 0 height 5
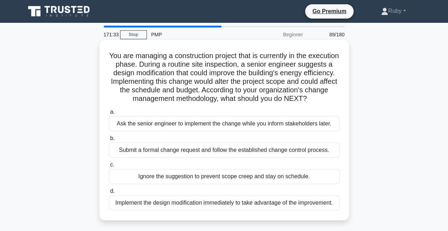
click at [134, 157] on div "Submit a formal change request and follow the established change control proces…" at bounding box center [224, 149] width 231 height 15
click at [109, 141] on input "b. Submit a formal change request and follow the established change control pro…" at bounding box center [109, 138] width 0 height 5
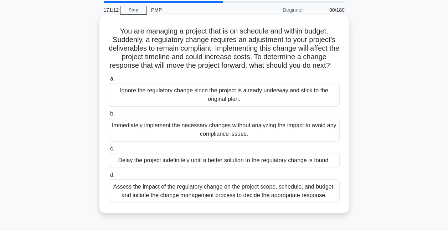
scroll to position [36, 0]
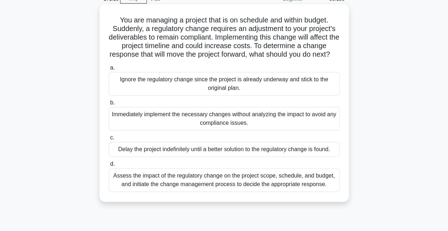
click at [165, 189] on div "Assess the impact of the regulatory change on the project scope, schedule, and …" at bounding box center [224, 180] width 231 height 24
click at [109, 166] on input "d. Assess the impact of the regulatory change on the project scope, schedule, a…" at bounding box center [109, 164] width 0 height 5
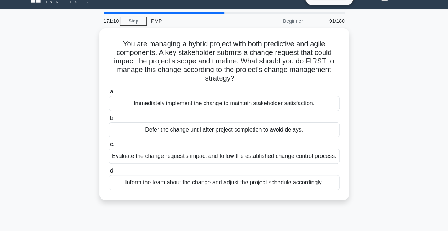
scroll to position [0, 0]
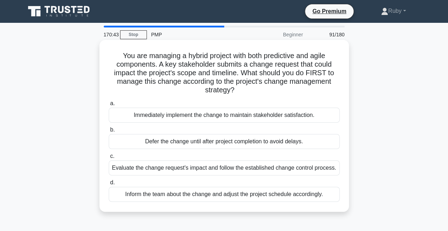
click at [195, 172] on div "Evaluate the change request's impact and follow the established change control …" at bounding box center [224, 167] width 231 height 15
click at [109, 159] on input "c. Evaluate the change request's impact and follow the established change contr…" at bounding box center [109, 156] width 0 height 5
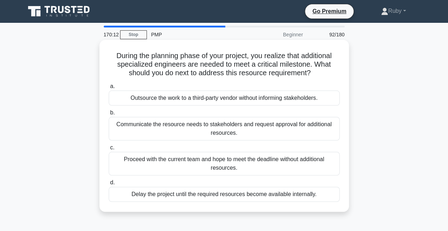
click at [253, 131] on div "Communicate the resource needs to stakeholders and request approval for additio…" at bounding box center [224, 129] width 231 height 24
click at [109, 115] on input "b. Communicate the resource needs to stakeholders and request approval for addi…" at bounding box center [109, 112] width 0 height 5
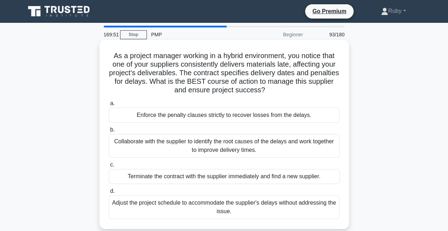
click at [249, 146] on div "Collaborate with the supplier to identify the root causes of the delays and wor…" at bounding box center [224, 146] width 231 height 24
click at [134, 151] on div "Collaborate with the supplier to identify the root causes of the delays and wor…" at bounding box center [224, 146] width 231 height 24
click at [109, 132] on input "b. Collaborate with the supplier to identify the root causes of the delays and …" at bounding box center [109, 130] width 0 height 5
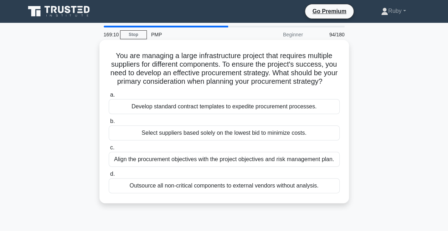
click at [137, 167] on div "Align the procurement objectives with the project objectives and risk managemen…" at bounding box center [224, 159] width 231 height 15
click at [109, 150] on input "c. Align the procurement objectives with the project objectives and risk manage…" at bounding box center [109, 147] width 0 height 5
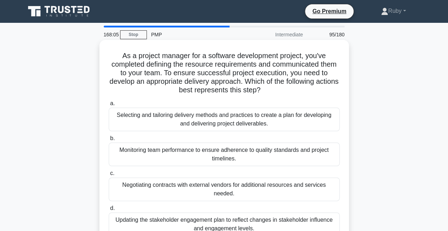
scroll to position [36, 0]
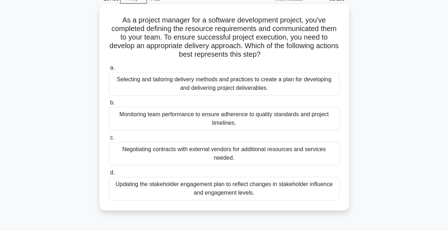
click at [199, 87] on div "Selecting and tailoring delivery methods and practices to create a plan for dev…" at bounding box center [224, 84] width 231 height 24
click at [109, 70] on input "a. Selecting and tailoring delivery methods and practices to create a plan for …" at bounding box center [109, 68] width 0 height 5
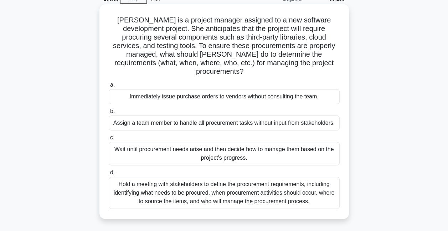
click at [213, 194] on div "Hold a meeting with stakeholders to define the procurement requirements, includ…" at bounding box center [224, 193] width 231 height 32
click at [109, 175] on input "d. Hold a meeting with stakeholders to define the procurement requirements, inc…" at bounding box center [109, 172] width 0 height 5
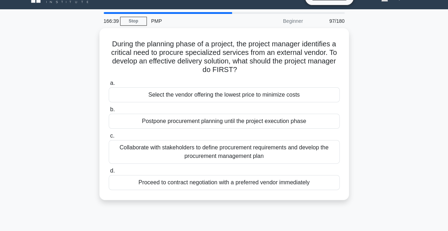
scroll to position [0, 0]
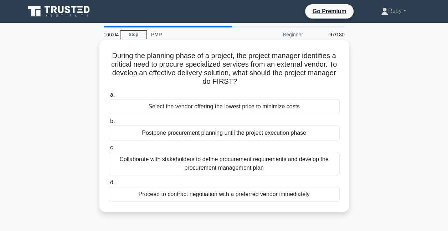
click at [163, 164] on div "Collaborate with stakeholders to define procurement requirements and develop th…" at bounding box center [224, 164] width 231 height 24
click at [109, 150] on input "c. Collaborate with stakeholders to define procurement requirements and develop…" at bounding box center [109, 147] width 0 height 5
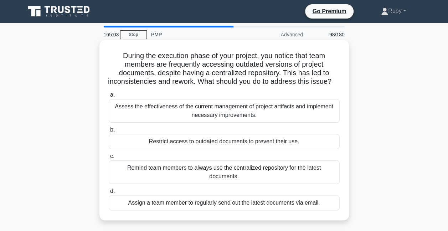
click at [177, 123] on div "Assess the effectiveness of the current management of project artifacts and imp…" at bounding box center [224, 111] width 231 height 24
click at [109, 97] on input "a. Assess the effectiveness of the current management of project artifacts and …" at bounding box center [109, 95] width 0 height 5
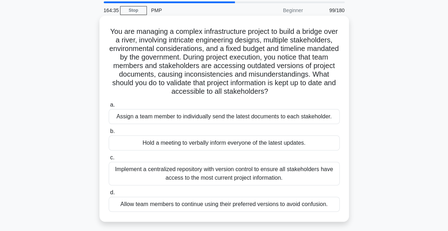
scroll to position [36, 0]
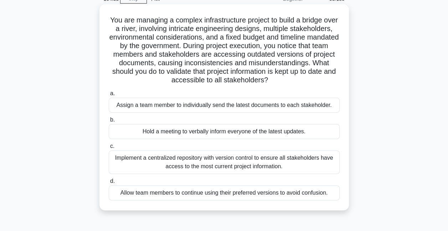
click at [290, 167] on div "Implement a centralized repository with version control to ensure all stakehold…" at bounding box center [224, 162] width 231 height 24
click at [109, 149] on input "c. Implement a centralized repository with version control to ensure all stakeh…" at bounding box center [109, 146] width 0 height 5
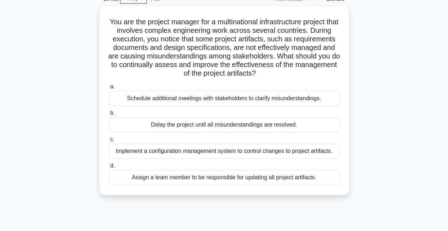
scroll to position [0, 0]
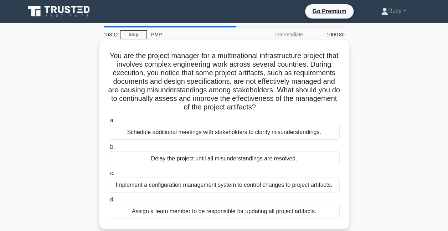
click at [133, 188] on div "Implement a configuration management system to control changes to project artif…" at bounding box center [224, 184] width 231 height 15
click at [109, 176] on input "c. Implement a configuration management system to control changes to project ar…" at bounding box center [109, 173] width 0 height 5
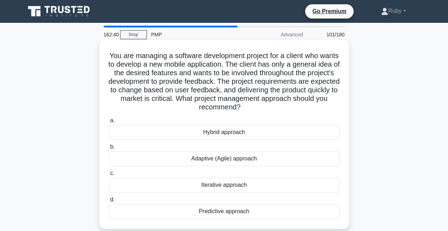
click at [209, 133] on div "Hybrid approach" at bounding box center [224, 132] width 231 height 15
click at [109, 123] on input "a. Hybrid approach" at bounding box center [109, 120] width 0 height 5
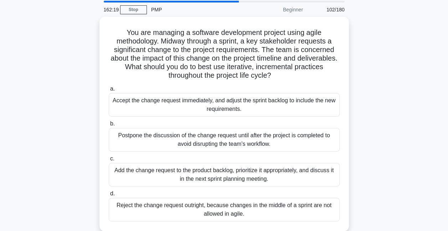
scroll to position [36, 0]
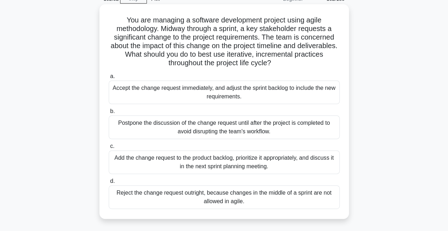
click at [199, 167] on div "Add the change request to the product backlog, prioritize it appropriately, and…" at bounding box center [224, 162] width 231 height 24
click at [109, 149] on input "c. Add the change request to the product backlog, prioritize it appropriately, …" at bounding box center [109, 146] width 0 height 5
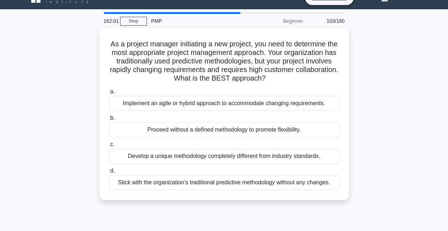
scroll to position [0, 0]
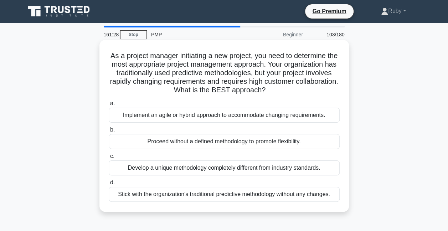
click at [225, 115] on div "Implement an agile or hybrid approach to accommodate changing requirements." at bounding box center [224, 115] width 231 height 15
click at [109, 106] on input "a. Implement an agile or hybrid approach to accommodate changing requirements." at bounding box center [109, 103] width 0 height 5
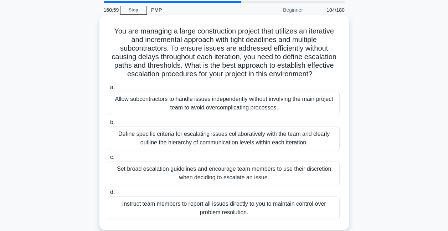
scroll to position [36, 0]
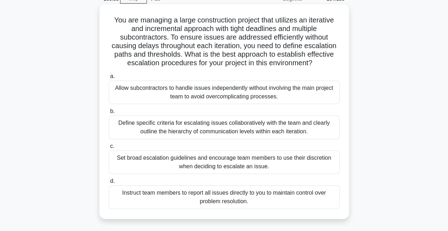
click at [209, 128] on div "Define specific criteria for escalating issues collaboratively with the team an…" at bounding box center [224, 127] width 231 height 24
click at [109, 114] on input "b. Define specific criteria for escalating issues collaboratively with the team…" at bounding box center [109, 111] width 0 height 5
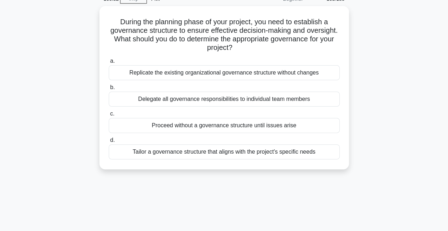
scroll to position [0, 0]
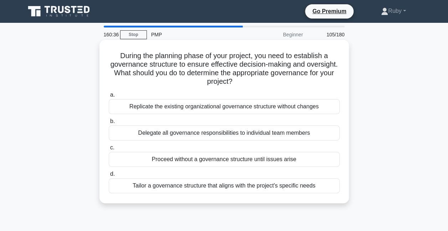
click at [199, 185] on div "Tailor a governance structure that aligns with the project's specific needs" at bounding box center [224, 185] width 231 height 15
click at [109, 176] on input "d. Tailor a governance structure that aligns with the project's specific needs" at bounding box center [109, 174] width 0 height 5
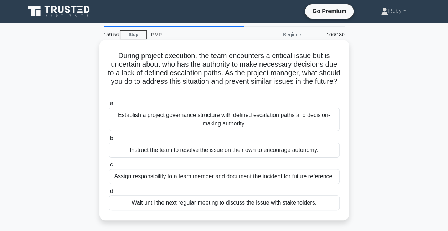
click at [212, 122] on div "Establish a project governance structure with defined escalation paths and deci…" at bounding box center [224, 120] width 231 height 24
click at [109, 106] on input "a. Establish a project governance structure with defined escalation paths and d…" at bounding box center [109, 103] width 0 height 5
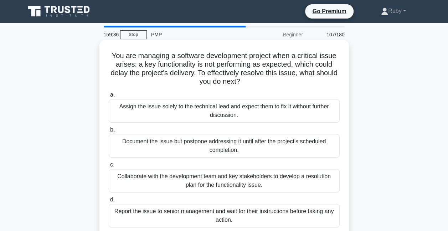
click at [211, 185] on div "Collaborate with the development team and key stakeholders to develop a resolut…" at bounding box center [224, 181] width 231 height 24
click at [109, 167] on input "c. Collaborate with the development team and key stakeholders to develop a reso…" at bounding box center [109, 164] width 0 height 5
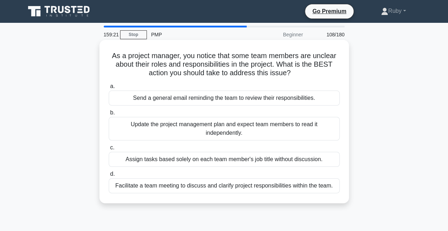
click at [210, 185] on div "Facilitate a team meeting to discuss and clarify project responsibilities withi…" at bounding box center [224, 185] width 231 height 15
click at [109, 176] on input "d. Facilitate a team meeting to discuss and clarify project responsibilities wi…" at bounding box center [109, 174] width 0 height 5
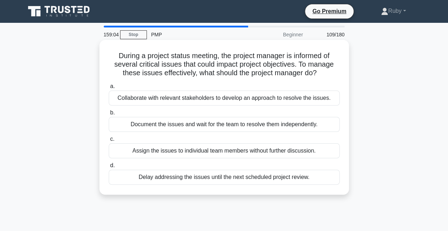
click at [202, 99] on div "Collaborate with relevant stakeholders to develop an approach to resolve the is…" at bounding box center [224, 97] width 231 height 15
click at [109, 89] on input "a. Collaborate with relevant stakeholders to develop an approach to resolve the…" at bounding box center [109, 86] width 0 height 5
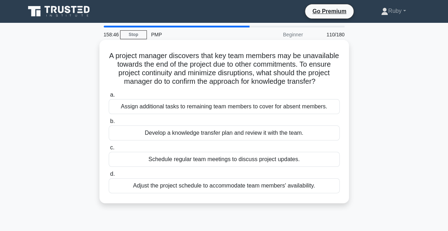
click at [205, 140] on div "Develop a knowledge transfer plan and review it with the team." at bounding box center [224, 132] width 231 height 15
click at [109, 124] on input "b. Develop a knowledge transfer plan and review it with the team." at bounding box center [109, 121] width 0 height 5
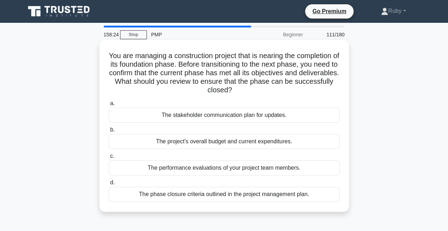
click at [213, 197] on div "The phase closure criteria outlined in the project management plan." at bounding box center [224, 194] width 231 height 15
click at [109, 185] on input "d. The phase closure criteria outlined in the project management plan." at bounding box center [109, 182] width 0 height 5
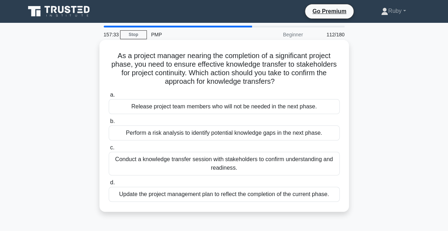
click at [177, 169] on div "Conduct a knowledge transfer session with stakeholders to confirm understanding…" at bounding box center [224, 164] width 231 height 24
click at [109, 150] on input "c. Conduct a knowledge transfer session with stakeholders to confirm understand…" at bounding box center [109, 147] width 0 height 5
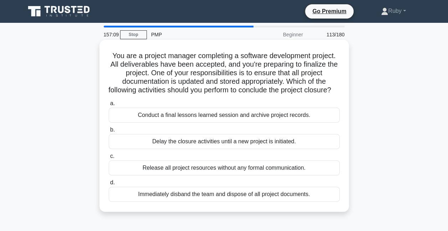
click at [251, 123] on div "Conduct a final lessons learned session and archive project records." at bounding box center [224, 115] width 231 height 15
click at [180, 123] on div "Conduct a final lessons learned session and archive project records." at bounding box center [224, 115] width 231 height 15
drag, startPoint x: 180, startPoint y: 125, endPoint x: 137, endPoint y: 123, distance: 42.1
click at [137, 123] on div "Conduct a final lessons learned session and archive project records." at bounding box center [224, 115] width 231 height 15
click at [109, 106] on input "a. Conduct a final lessons learned session and archive project records." at bounding box center [109, 103] width 0 height 5
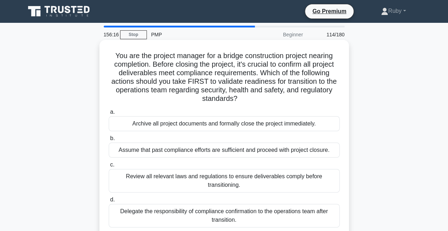
click at [199, 178] on div "Review all relevant laws and regulations to ensure deliverables comply before t…" at bounding box center [224, 181] width 231 height 24
click at [109, 167] on input "c. Review all relevant laws and regulations to ensure deliverables comply befor…" at bounding box center [109, 164] width 0 height 5
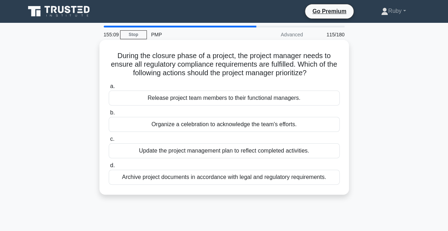
click at [188, 150] on div "Update the project management plan to reflect completed activities." at bounding box center [224, 150] width 231 height 15
click at [109, 141] on input "c. Update the project management plan to reflect completed activities." at bounding box center [109, 139] width 0 height 5
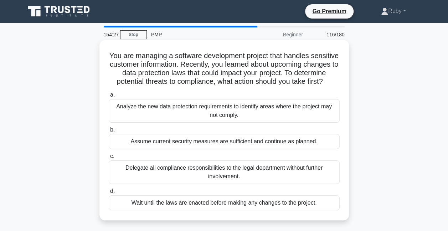
click at [182, 123] on div "Analyze the new data protection requirements to identify areas where the projec…" at bounding box center [224, 111] width 231 height 24
click at [109, 97] on input "a. Analyze the new data protection requirements to identify areas where the pro…" at bounding box center [109, 95] width 0 height 5
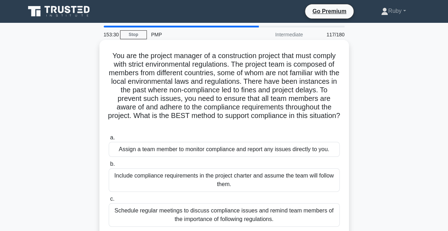
scroll to position [36, 0]
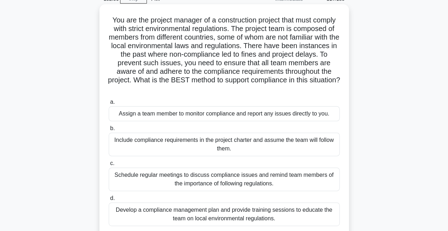
click at [196, 215] on div "Develop a compliance management plan and provide training sessions to educate t…" at bounding box center [224, 214] width 231 height 24
click at [109, 201] on input "d. Develop a compliance management plan and provide training sessions to educat…" at bounding box center [109, 198] width 0 height 5
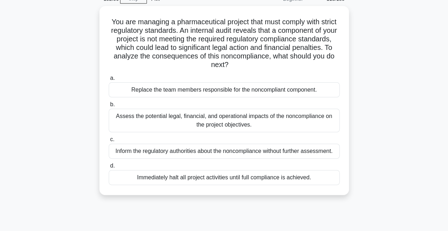
scroll to position [0, 0]
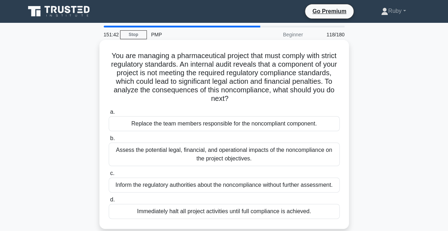
click at [213, 154] on div "Assess the potential legal, financial, and operational impacts of the noncompli…" at bounding box center [224, 154] width 231 height 24
click at [109, 141] on input "b. Assess the potential legal, financial, and operational impacts of the noncom…" at bounding box center [109, 138] width 0 height 5
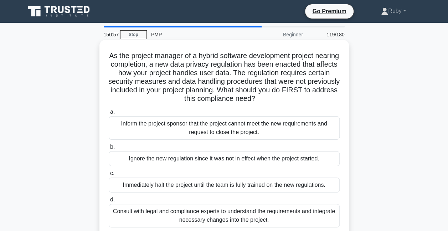
click at [173, 215] on div "Consult with legal and compliance experts to understand the requirements and in…" at bounding box center [224, 216] width 231 height 24
click at [109, 202] on input "d. Consult with legal and compliance experts to understand the requirements and…" at bounding box center [109, 199] width 0 height 5
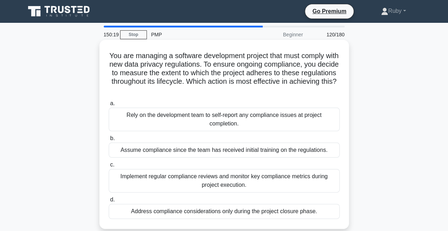
click at [219, 177] on div "Implement regular compliance reviews and monitor key compliance metrics during …" at bounding box center [224, 181] width 231 height 24
click at [109, 167] on input "c. Implement regular compliance reviews and monitor key compliance metrics duri…" at bounding box center [109, 164] width 0 height 5
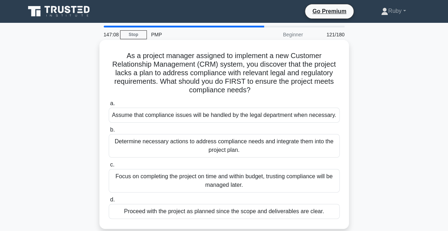
click at [253, 147] on div "Determine necessary actions to address compliance needs and integrate them into…" at bounding box center [224, 146] width 231 height 24
click at [109, 132] on input "b. Determine necessary actions to address compliance needs and integrate them i…" at bounding box center [109, 130] width 0 height 5
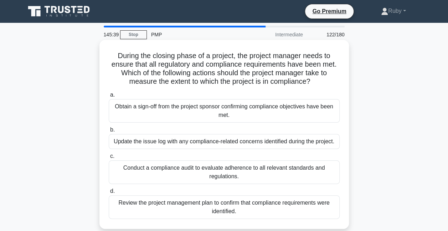
click at [205, 172] on div "Conduct a compliance audit to evaluate adherence to all relevant standards and …" at bounding box center [224, 172] width 231 height 24
click at [109, 159] on input "c. Conduct a compliance audit to evaluate adherence to all relevant standards a…" at bounding box center [109, 156] width 0 height 5
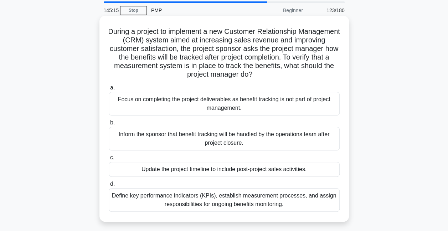
scroll to position [36, 0]
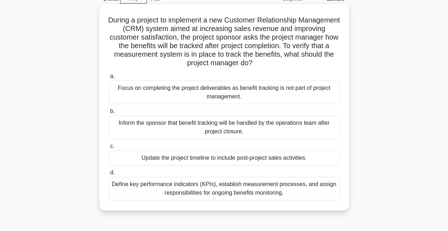
click at [238, 187] on div "Define key performance indicators (KPIs), establish measurement processes, and …" at bounding box center [224, 189] width 231 height 24
click at [109, 175] on input "d. Define key performance indicators (KPIs), establish measurement processes, a…" at bounding box center [109, 172] width 0 height 5
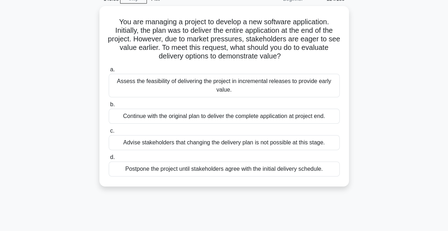
scroll to position [0, 0]
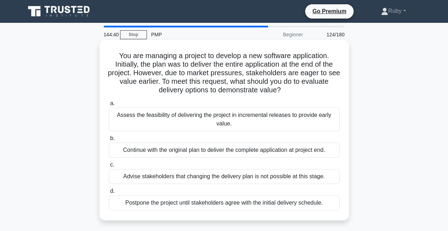
click at [249, 119] on div "Assess the feasibility of delivering the project in incremental releases to pro…" at bounding box center [224, 120] width 231 height 24
click at [109, 106] on input "a. Assess the feasibility of delivering the project in incremental releases to …" at bounding box center [109, 103] width 0 height 5
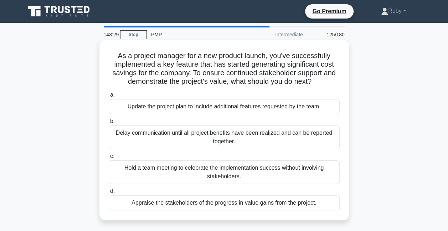
click at [193, 205] on div "Appraise the stakeholders of the progress in value gains from the project." at bounding box center [224, 202] width 231 height 15
click at [109, 193] on input "d. Appraise the stakeholders of the progress in value gains from the project." at bounding box center [109, 191] width 0 height 5
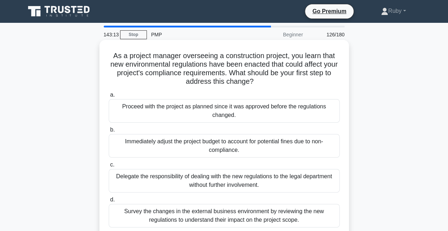
click at [289, 219] on div "Survey the changes in the external business environment by reviewing the new re…" at bounding box center [224, 216] width 231 height 24
click at [109, 202] on input "d. Survey the changes in the external business environment by reviewing the new…" at bounding box center [109, 199] width 0 height 5
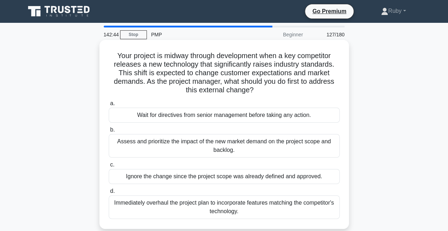
click at [271, 152] on div "Assess and prioritize the impact of the new market demand on the project scope …" at bounding box center [224, 146] width 231 height 24
click at [109, 132] on input "b. Assess and prioritize the impact of the new market demand on the project sco…" at bounding box center [109, 130] width 0 height 5
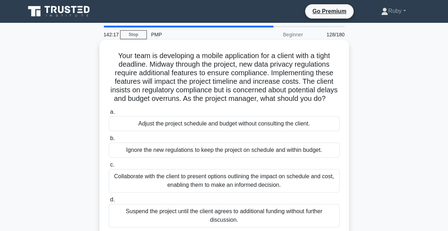
click at [281, 192] on div "Collaborate with the client to present options outlining the impact on schedule…" at bounding box center [224, 181] width 231 height 24
click at [109, 167] on input "c. Collaborate with the client to present options outlining the impact on sched…" at bounding box center [109, 164] width 0 height 5
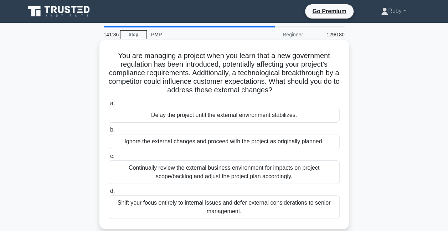
click at [207, 175] on div "Continually review the external business environment for impacts on project sco…" at bounding box center [224, 172] width 231 height 24
click at [109, 159] on input "c. Continually review the external business environment for impacts on project …" at bounding box center [109, 156] width 0 height 5
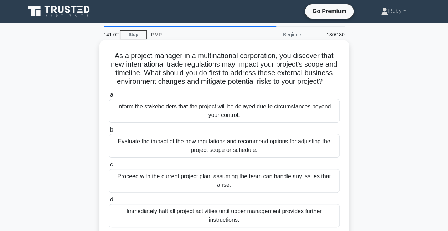
click at [193, 157] on div "Evaluate the impact of the new regulations and recommend options for adjusting …" at bounding box center [224, 146] width 231 height 24
click at [109, 132] on input "b. Evaluate the impact of the new regulations and recommend options for adjusti…" at bounding box center [109, 130] width 0 height 5
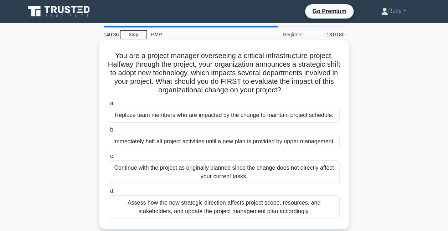
click at [253, 206] on div "Assess how the new strategic direction affects project scope, resources, and st…" at bounding box center [224, 207] width 231 height 24
click at [109, 193] on input "d. Assess how the new strategic direction affects project scope, resources, and…" at bounding box center [109, 191] width 0 height 5
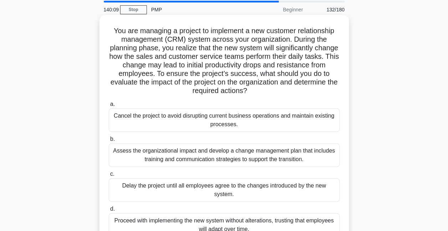
scroll to position [36, 0]
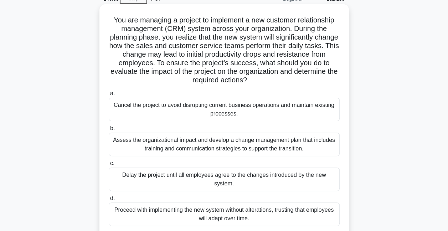
click at [311, 149] on div "Assess the organizational impact and develop a change management plan that incl…" at bounding box center [224, 145] width 231 height 24
click at [109, 131] on input "b. Assess the organizational impact and develop a change management plan that i…" at bounding box center [109, 128] width 0 height 5
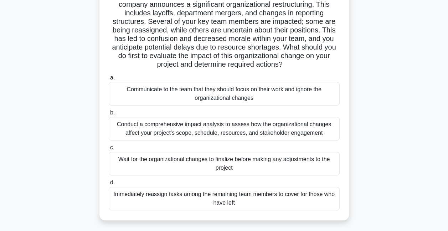
scroll to position [71, 0]
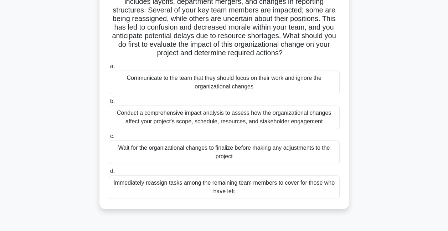
click at [250, 115] on div "Conduct a comprehensive impact analysis to assess how the organizational change…" at bounding box center [224, 117] width 231 height 24
click at [109, 104] on input "b. Conduct a comprehensive impact analysis to assess how the organizational cha…" at bounding box center [109, 101] width 0 height 5
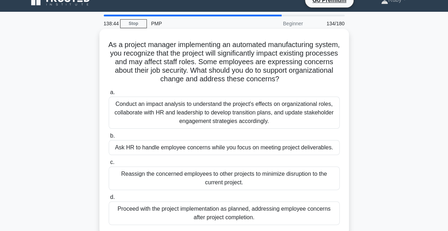
scroll to position [0, 0]
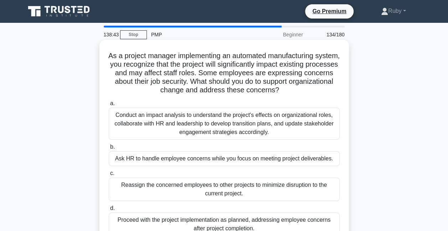
click at [254, 126] on div "Conduct an impact analysis to understand the project's effects on organizationa…" at bounding box center [224, 124] width 231 height 32
click at [109, 106] on input "a. Conduct an impact analysis to understand the project's effects on organizati…" at bounding box center [109, 103] width 0 height 5
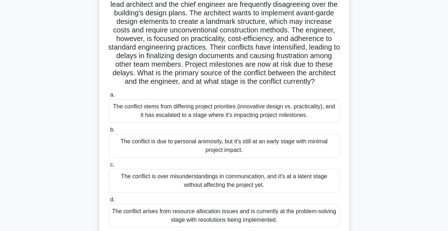
scroll to position [71, 0]
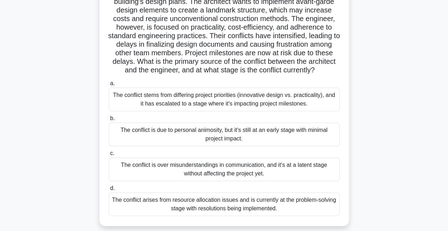
click at [245, 104] on div "The conflict stems from differing project priorities (innovative design vs. pra…" at bounding box center [224, 100] width 231 height 24
click at [109, 86] on input "a. The conflict stems from differing project priorities (innovative design vs. …" at bounding box center [109, 83] width 0 height 5
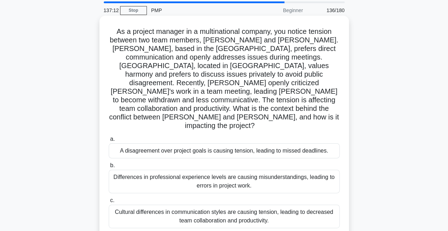
scroll to position [36, 0]
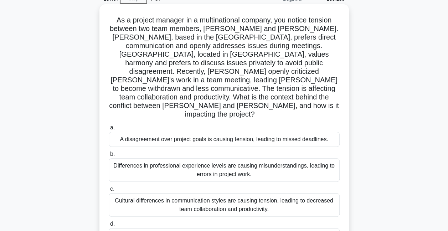
click at [251, 193] on div "Cultural differences in communication styles are causing tension, leading to de…" at bounding box center [224, 205] width 231 height 24
click at [109, 191] on input "c. Cultural differences in communication styles are causing tension, leading to…" at bounding box center [109, 189] width 0 height 5
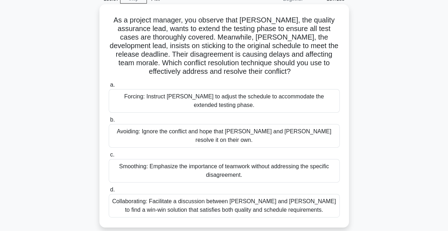
click at [309, 198] on div "Collaborating: Facilitate a discussion between [PERSON_NAME] and [PERSON_NAME] …" at bounding box center [224, 206] width 231 height 24
click at [109, 192] on input "d. Collaborating: Facilitate a discussion between [PERSON_NAME] and [PERSON_NAM…" at bounding box center [109, 189] width 0 height 5
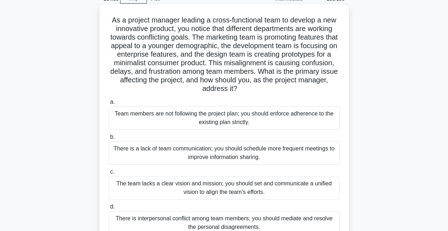
click at [300, 192] on div "The team lacks a clear vision and mission; you should set and communicate a uni…" at bounding box center [224, 188] width 231 height 24
click at [109, 174] on input "c. The team lacks a clear vision and mission; you should set and communicate a …" at bounding box center [109, 172] width 0 height 5
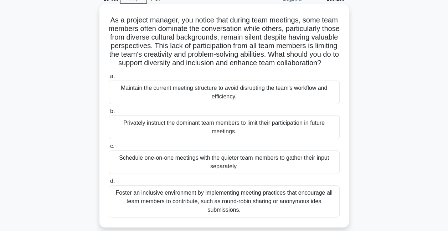
click at [263, 214] on div "Foster an inclusive environment by implementing meeting practices that encourag…" at bounding box center [224, 201] width 231 height 32
click at [109, 183] on input "[PERSON_NAME] an inclusive environment by implementing meeting practices that e…" at bounding box center [109, 181] width 0 height 5
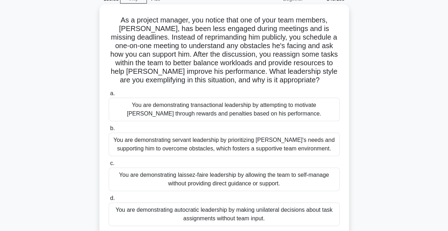
click at [271, 142] on div "You are demonstrating servant leadership by prioritizing [PERSON_NAME]'s needs …" at bounding box center [224, 145] width 231 height 24
click at [109, 131] on input "b. You are demonstrating servant leadership by prioritizing [PERSON_NAME]'s nee…" at bounding box center [109, 128] width 0 height 5
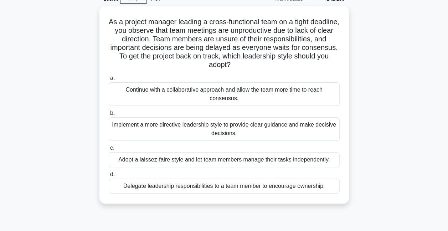
scroll to position [0, 0]
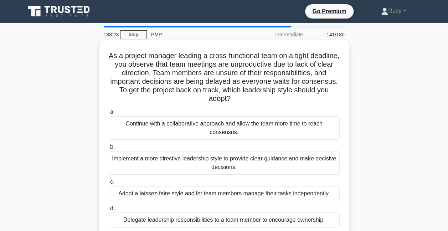
click at [174, 164] on div "Implement a more directive leadership style to provide clear guidance and make …" at bounding box center [224, 163] width 231 height 24
click at [109, 149] on input "b. Implement a more directive leadership style to provide clear guidance and ma…" at bounding box center [109, 147] width 0 height 5
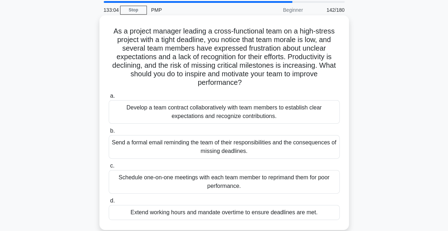
scroll to position [36, 0]
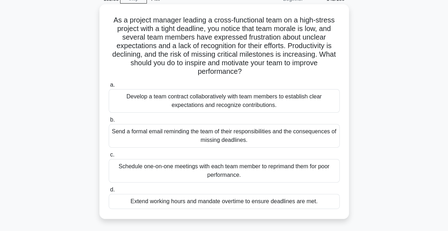
click at [220, 105] on div "Develop a team contract collaboratively with team members to establish clear ex…" at bounding box center [224, 101] width 231 height 24
click at [109, 87] on input "a. Develop a team contract collaboratively with team members to establish clear…" at bounding box center [109, 85] width 0 height 5
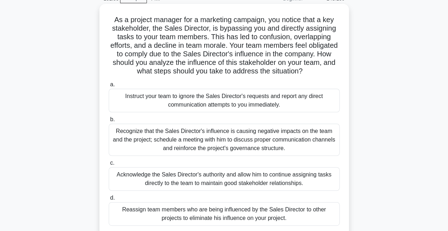
scroll to position [71, 0]
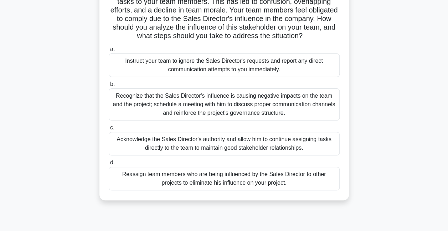
click at [199, 114] on div "Recognize that the Sales Director's influence is causing negative impacts on th…" at bounding box center [224, 104] width 231 height 32
click at [109, 87] on input "b. Recognize that the Sales Director's influence is causing negative impacts on…" at bounding box center [109, 84] width 0 height 5
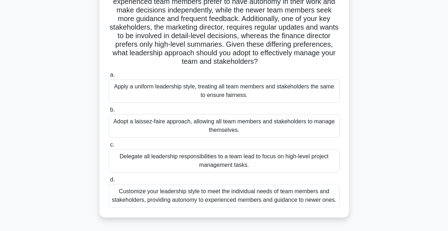
click at [230, 196] on div "Customize your leadership style to meet the individual needs of team members an…" at bounding box center [224, 196] width 231 height 24
click at [109, 182] on input "d. Customize your leadership style to meet the individual needs of team members…" at bounding box center [109, 179] width 0 height 5
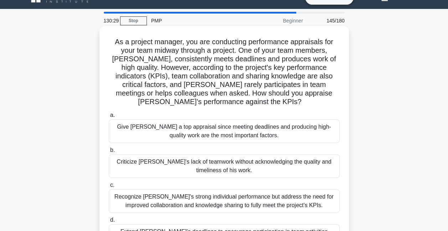
scroll to position [36, 0]
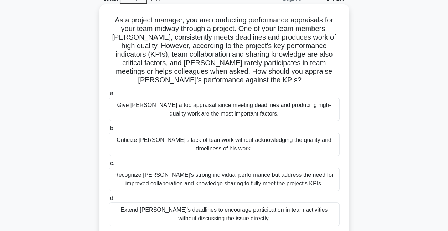
click at [222, 181] on div "Recognize [PERSON_NAME]'s strong individual performance but address the need fo…" at bounding box center [224, 179] width 231 height 24
click at [109, 166] on input "c. Recognize [PERSON_NAME]'s strong individual performance but address the need…" at bounding box center [109, 163] width 0 height 5
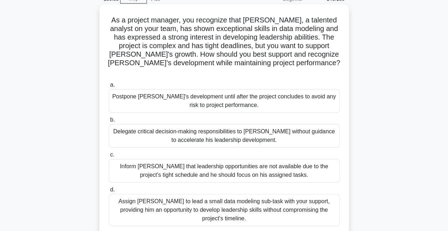
click at [240, 198] on div "Assign [PERSON_NAME] to lead a small data modeling sub-task with your support, …" at bounding box center [224, 210] width 231 height 32
click at [109, 192] on input "d. Assign [PERSON_NAME] to lead a small data modeling sub-task with your suppor…" at bounding box center [109, 189] width 0 height 5
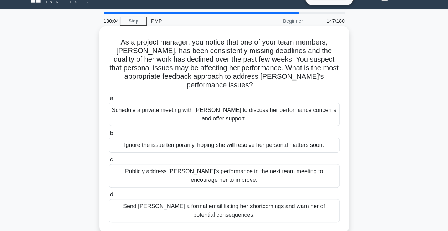
scroll to position [0, 0]
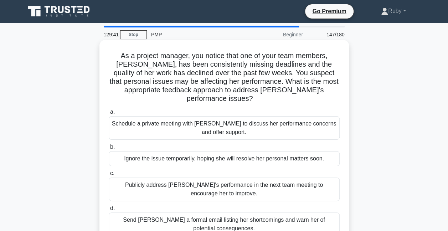
click at [163, 116] on div "Schedule a private meeting with [PERSON_NAME] to discuss her performance concer…" at bounding box center [224, 128] width 231 height 24
click at [109, 114] on input "a. Schedule a private meeting with [PERSON_NAME] to discuss her performance con…" at bounding box center [109, 112] width 0 height 5
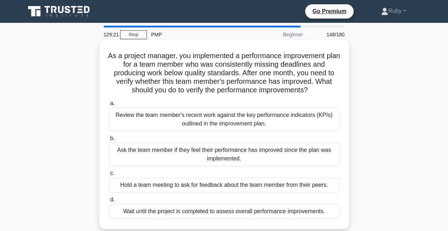
click at [162, 116] on div "Review the team member's recent work against the key performance indicators (KP…" at bounding box center [224, 120] width 231 height 24
click at [109, 106] on input "a. Review the team member's recent work against the key performance indicators …" at bounding box center [109, 103] width 0 height 5
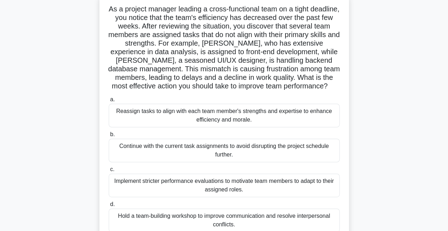
scroll to position [36, 0]
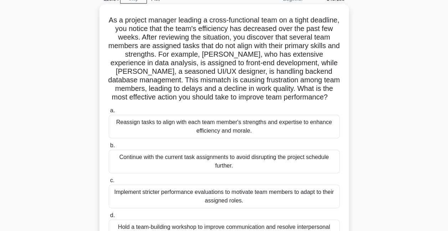
click at [133, 133] on div "Reassign tasks to align with each team member's strengths and expertise to enha…" at bounding box center [224, 127] width 231 height 24
click at [109, 113] on input "a. Reassign tasks to align with each team member's strengths and expertise to e…" at bounding box center [109, 110] width 0 height 5
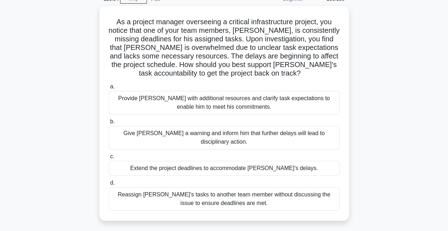
scroll to position [0, 0]
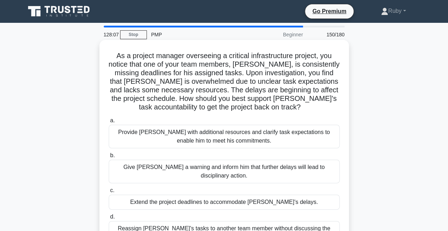
click at [159, 136] on div "Provide [PERSON_NAME] with additional resources and clarify task expectations t…" at bounding box center [224, 137] width 231 height 24
click at [109, 123] on input "a. Provide [PERSON_NAME] with additional resources and clarify task expectation…" at bounding box center [109, 120] width 0 height 5
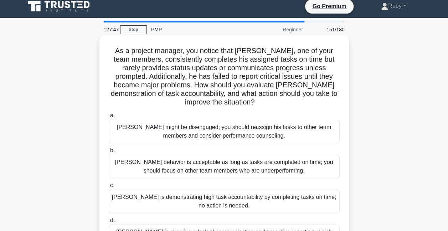
scroll to position [36, 0]
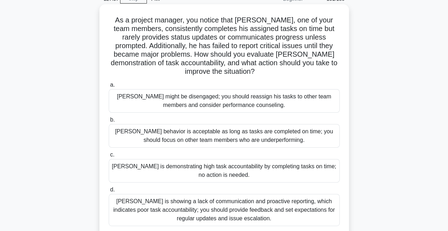
click at [222, 209] on div "[PERSON_NAME] is showing a lack of communication and proactive reporting, which…" at bounding box center [224, 210] width 231 height 32
click at [109, 192] on input "[PERSON_NAME] is showing a lack of communication and proactive reporting, which…" at bounding box center [109, 189] width 0 height 5
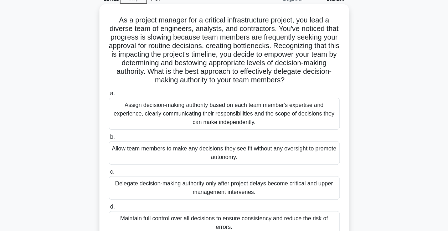
click at [142, 108] on div "Assign decision-making authority based on each team member's expertise and expe…" at bounding box center [224, 114] width 231 height 32
click at [109, 96] on input "a. Assign decision-making authority based on each team member's expertise and e…" at bounding box center [109, 93] width 0 height 5
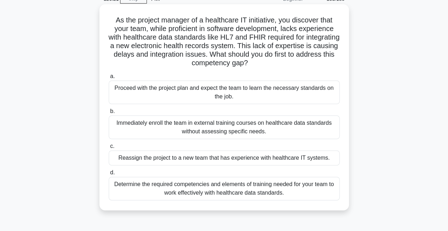
click at [154, 193] on div "Determine the required competencies and elements of training needed for your te…" at bounding box center [224, 189] width 231 height 24
click at [109, 175] on input "d. Determine the required competencies and elements of training needed for your…" at bounding box center [109, 172] width 0 height 5
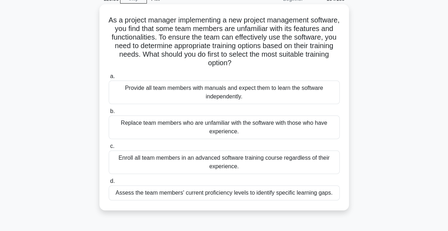
click at [233, 196] on div "Assess the team members' current proficiency levels to identify specific learni…" at bounding box center [224, 192] width 231 height 15
click at [109, 183] on input "d. Assess the team members' current proficiency levels to identify specific lea…" at bounding box center [109, 181] width 0 height 5
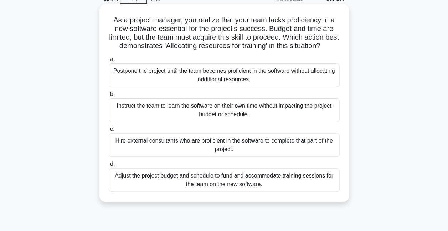
click at [216, 150] on div "Hire external consultants who are proficient in the software to complete that p…" at bounding box center [224, 145] width 231 height 24
click at [109, 131] on input "c. Hire external consultants who are proficient in the software to complete tha…" at bounding box center [109, 129] width 0 height 5
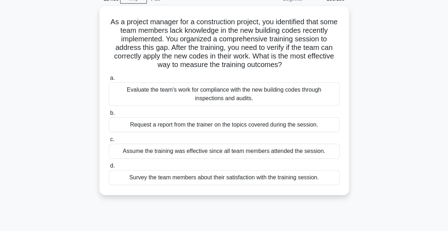
scroll to position [0, 0]
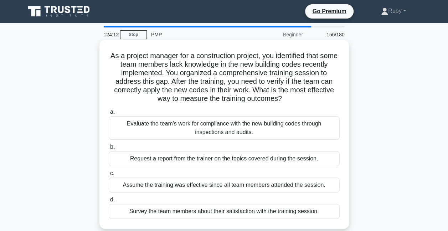
click at [212, 134] on div "Evaluate the team's work for compliance with the new building codes through ins…" at bounding box center [224, 128] width 231 height 24
click at [109, 114] on input "a. Evaluate the team's work for compliance with the new building codes through …" at bounding box center [109, 112] width 0 height 5
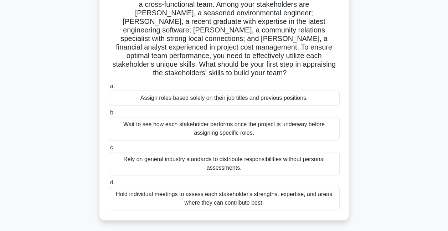
scroll to position [71, 0]
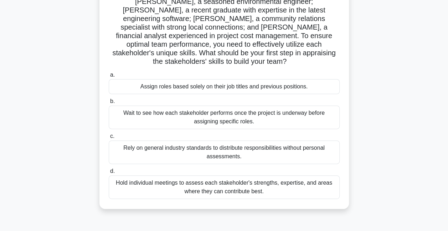
click at [227, 178] on div "Hold individual meetings to assess each stakeholder's strengths, expertise, and…" at bounding box center [224, 187] width 231 height 24
click at [109, 173] on input "d. Hold individual meetings to assess each stakeholder's strengths, expertise, …" at bounding box center [109, 171] width 0 height 5
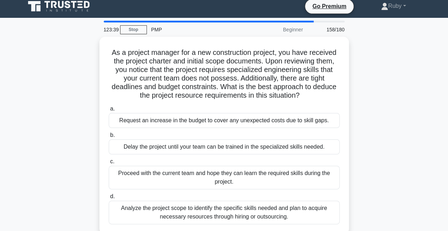
scroll to position [0, 0]
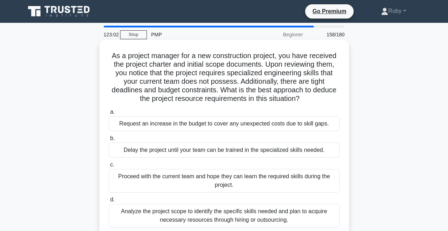
click at [290, 217] on div "Analyze the project scope to identify the specific skills needed and plan to ac…" at bounding box center [224, 216] width 231 height 24
click at [109, 202] on input "d. Analyze the project scope to identify the specific skills needed and plan to…" at bounding box center [109, 199] width 0 height 5
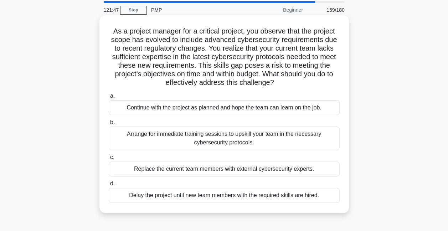
scroll to position [36, 0]
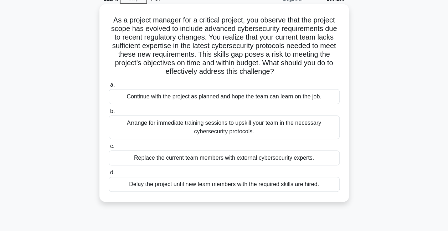
click at [259, 129] on div "Arrange for immediate training sessions to upskill your team in the necessary c…" at bounding box center [224, 127] width 231 height 24
click at [109, 114] on input "b. Arrange for immediate training sessions to upskill your team in the necessar…" at bounding box center [109, 111] width 0 height 5
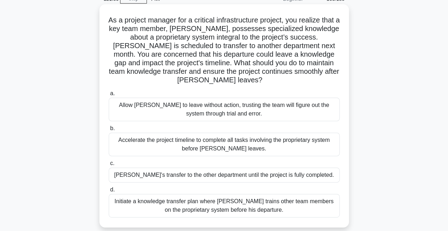
click at [274, 204] on div "Initiate a knowledge transfer plan where [PERSON_NAME] trains other team member…" at bounding box center [224, 206] width 231 height 24
click at [109, 192] on input "d. Initiate a knowledge transfer plan where [PERSON_NAME] trains other team mem…" at bounding box center [109, 189] width 0 height 5
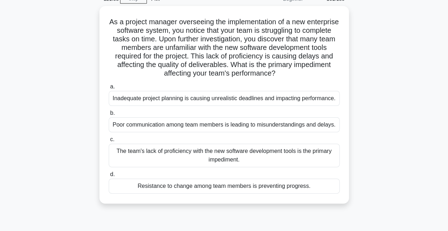
scroll to position [0, 0]
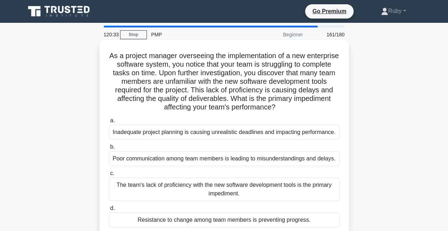
click at [204, 192] on div "The team's lack of proficiency with the new software development tools is the p…" at bounding box center [224, 189] width 231 height 24
click at [109, 176] on input "c. The team's lack of proficiency with the new software development tools is th…" at bounding box center [109, 173] width 0 height 5
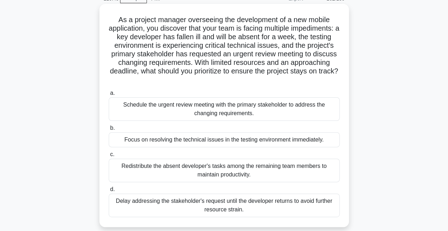
scroll to position [71, 0]
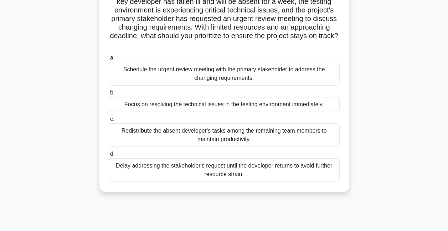
click at [173, 70] on div "Schedule the urgent review meeting with the primary stakeholder to address the …" at bounding box center [224, 74] width 231 height 24
click at [109, 60] on input "a. Schedule the urgent review meeting with the primary stakeholder to address t…" at bounding box center [109, 58] width 0 height 5
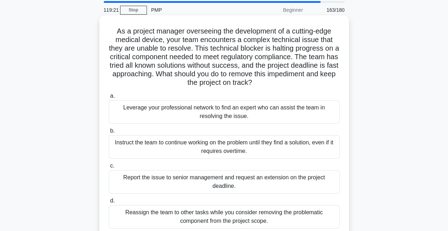
scroll to position [36, 0]
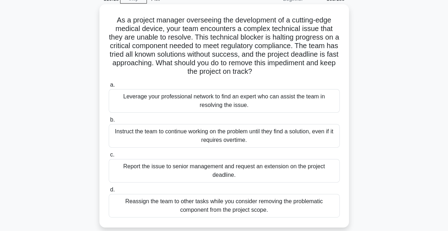
click at [217, 97] on div "Leverage your professional network to find an expert who can assist the team in…" at bounding box center [224, 101] width 231 height 24
click at [109, 87] on input "a. Leverage your professional network to find an expert who can assist the team…" at bounding box center [109, 85] width 0 height 5
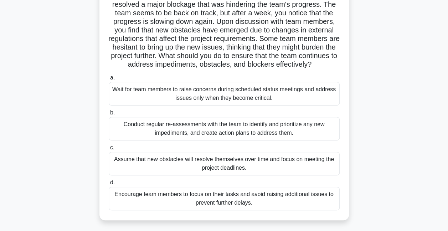
scroll to position [71, 0]
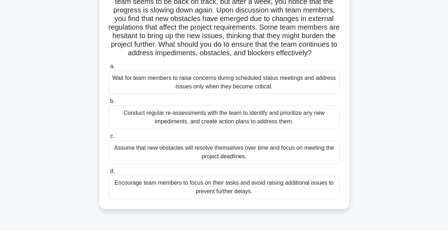
click at [289, 125] on div "Conduct regular re-assessments with the team to identify and prioritize any new…" at bounding box center [224, 117] width 231 height 24
click at [109, 104] on input "b. Conduct regular re-assessments with the team to identify and prioritize any …" at bounding box center [109, 101] width 0 height 5
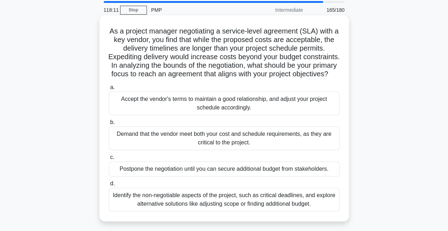
scroll to position [36, 0]
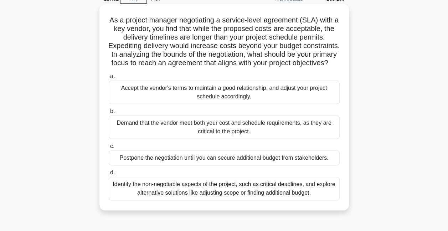
click at [138, 198] on div "Identify the non-negotiable aspects of the project, such as critical deadlines,…" at bounding box center [224, 189] width 231 height 24
click at [109, 175] on input "d. Identify the non-negotiable aspects of the project, such as critical deadlin…" at bounding box center [109, 172] width 0 height 5
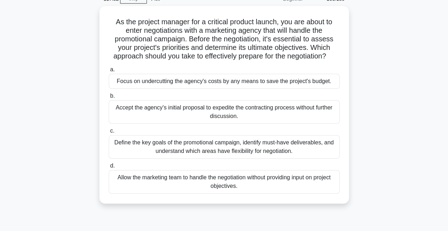
scroll to position [0, 0]
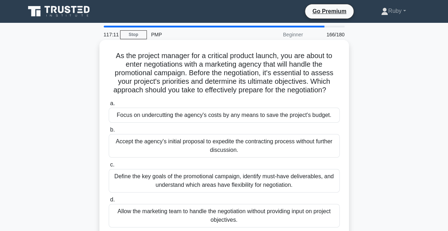
click at [306, 181] on div "Define the key goals of the promotional campaign, identify must-have deliverabl…" at bounding box center [224, 181] width 231 height 24
click at [109, 167] on input "c. Define the key goals of the promotional campaign, identify must-have deliver…" at bounding box center [109, 164] width 0 height 5
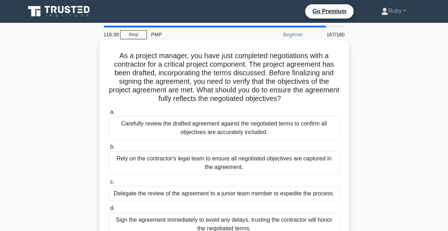
click at [248, 128] on div "Carefully review the drafted agreement against the negotiated terms to confirm …" at bounding box center [224, 128] width 231 height 24
click at [109, 114] on input "a. Carefully review the drafted agreement against the negotiated terms to confi…" at bounding box center [109, 112] width 0 height 5
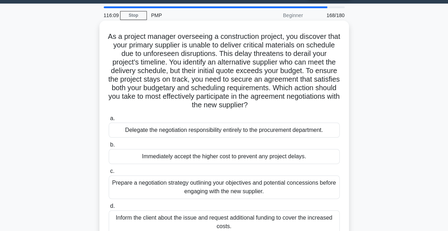
scroll to position [36, 0]
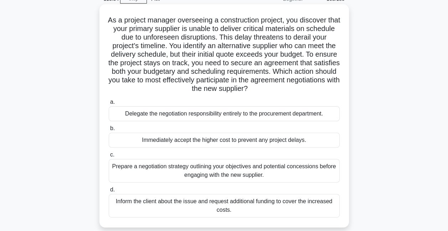
click at [199, 176] on div "Prepare a negotiation strategy outlining your objectives and potential concessi…" at bounding box center [224, 171] width 231 height 24
click at [109, 157] on input "c. Prepare a negotiation strategy outlining your objectives and potential conce…" at bounding box center [109, 154] width 0 height 5
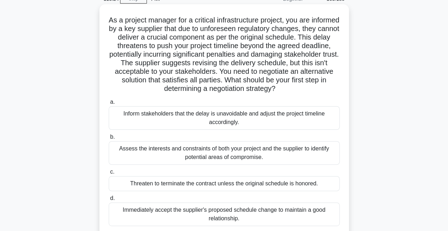
click at [240, 150] on div "Assess the interests and constraints of both your project and the supplier to i…" at bounding box center [224, 153] width 231 height 24
click at [109, 139] on input "b. Assess the interests and constraints of both your project and the supplier t…" at bounding box center [109, 137] width 0 height 5
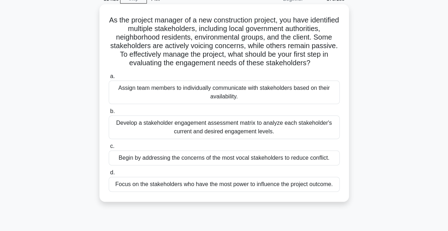
click at [248, 139] on div "Develop a stakeholder engagement assessment matrix to analyze each stakeholder'…" at bounding box center [224, 127] width 231 height 24
click at [109, 114] on input "b. Develop a stakeholder engagement assessment matrix to analyze each stakehold…" at bounding box center [109, 111] width 0 height 5
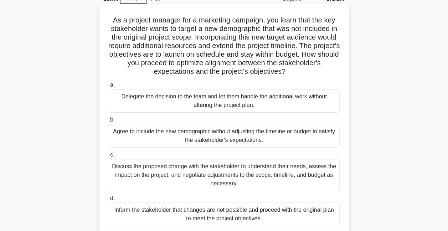
click at [275, 182] on div "Discuss the proposed change with the stakeholder to understand their needs, ass…" at bounding box center [224, 175] width 231 height 32
click at [109, 157] on input "c. Discuss the proposed change with the stakeholder to understand their needs, …" at bounding box center [109, 154] width 0 height 5
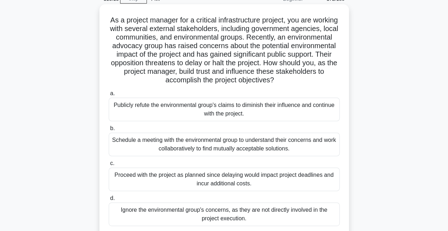
click at [294, 142] on div "Schedule a meeting with the environmental group to understand their concerns an…" at bounding box center [224, 145] width 231 height 24
click at [109, 131] on input "b. Schedule a meeting with the environmental group to understand their concerns…" at bounding box center [109, 128] width 0 height 5
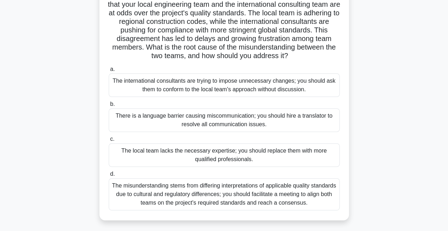
scroll to position [71, 0]
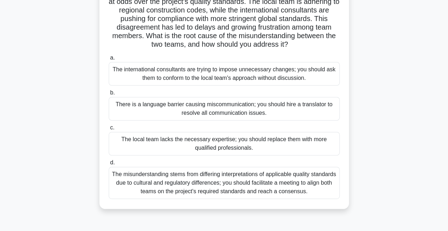
click at [255, 192] on div "The misunderstanding stems from differing interpretations of applicable quality…" at bounding box center [224, 183] width 231 height 32
click at [109, 165] on input "d. The misunderstanding stems from differing interpretations of applicable qual…" at bounding box center [109, 162] width 0 height 5
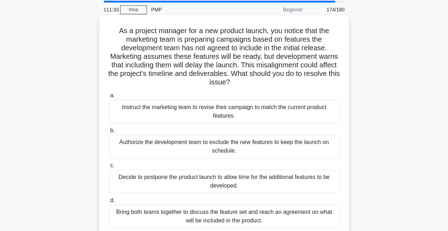
scroll to position [36, 0]
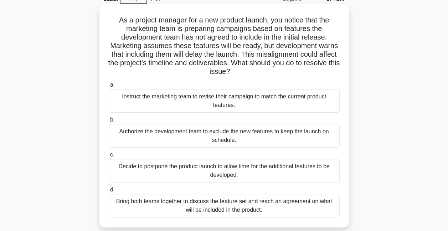
click at [254, 208] on div "Bring both teams together to discuss the feature set and reach an agreement on …" at bounding box center [224, 206] width 231 height 24
click at [109, 192] on input "d. Bring both teams together to discuss the feature set and reach an agreement …" at bounding box center [109, 189] width 0 height 5
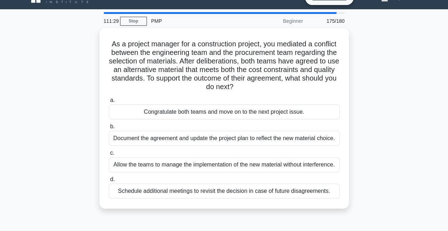
scroll to position [0, 0]
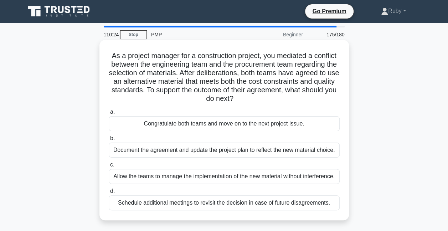
click at [234, 154] on div "Document the agreement and update the project plan to reflect the new material …" at bounding box center [224, 149] width 231 height 15
click at [109, 141] on input "b. Document the agreement and update the project plan to reflect the new materi…" at bounding box center [109, 138] width 0 height 5
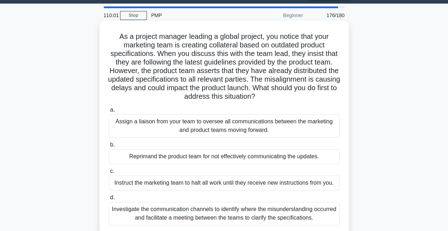
scroll to position [36, 0]
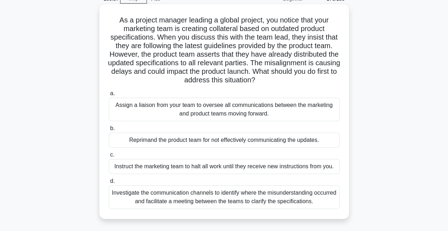
click at [235, 199] on div "Investigate the communication channels to identify where the misunderstanding o…" at bounding box center [224, 197] width 231 height 24
click at [109, 183] on input "d. Investigate the communication channels to identify where the misunderstandin…" at bounding box center [109, 181] width 0 height 5
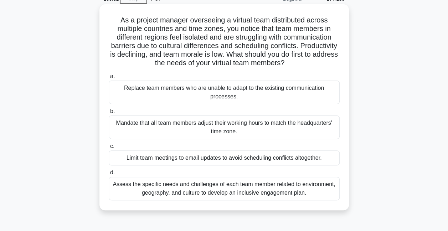
click at [238, 193] on div "Assess the specific needs and challenges of each team member related to environ…" at bounding box center [224, 189] width 231 height 24
click at [109, 175] on input "d. Assess the specific needs and challenges of each team member related to envi…" at bounding box center [109, 172] width 0 height 5
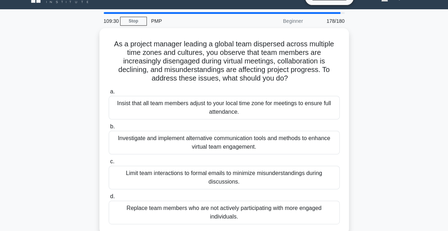
scroll to position [0, 0]
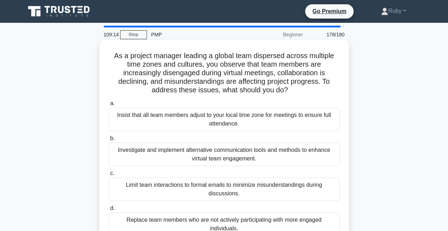
click at [163, 158] on div "Investigate and implement alternative communication tools and methods to enhanc…" at bounding box center [224, 154] width 231 height 24
click at [109, 141] on input "b. Investigate and implement alternative communication tools and methods to enh…" at bounding box center [109, 138] width 0 height 5
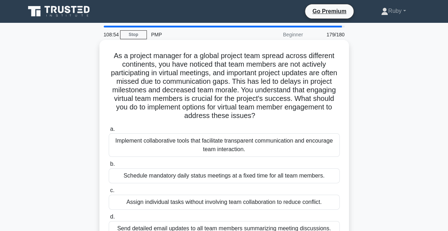
scroll to position [36, 0]
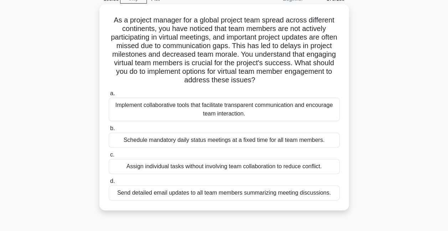
click at [186, 111] on div "Implement collaborative tools that facilitate transparent communication and enc…" at bounding box center [224, 110] width 231 height 24
click at [109, 96] on input "a. Implement collaborative tools that facilitate transparent communication and …" at bounding box center [109, 93] width 0 height 5
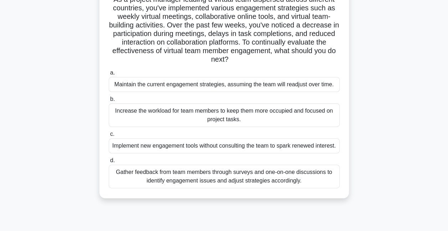
scroll to position [71, 0]
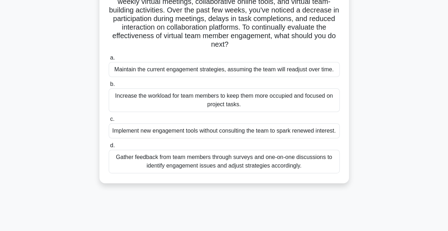
click at [184, 173] on div "Gather feedback from team members through surveys and one-on-one discussions to…" at bounding box center [224, 162] width 231 height 24
click at [109, 148] on input "d. Gather feedback from team members through surveys and one-on-one discussions…" at bounding box center [109, 145] width 0 height 5
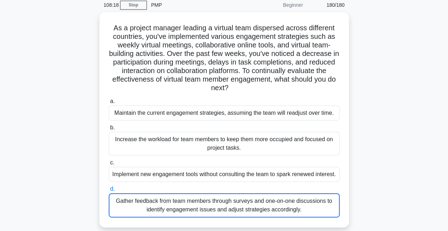
scroll to position [107, 0]
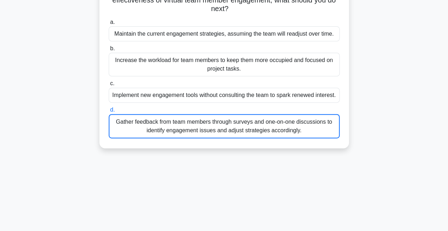
click at [256, 135] on div "Gather feedback from team members through surveys and one-on-one discussions to…" at bounding box center [224, 126] width 231 height 24
click at [109, 112] on input "d. Gather feedback from team members through surveys and one-on-one discussions…" at bounding box center [109, 110] width 0 height 5
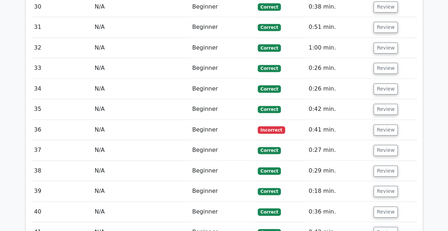
scroll to position [1638, 0]
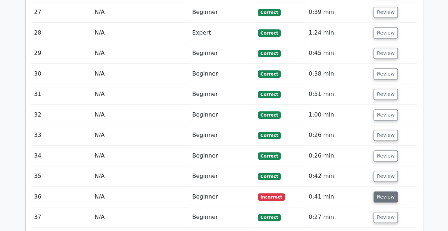
click at [378, 191] on button "Review" at bounding box center [385, 196] width 24 height 11
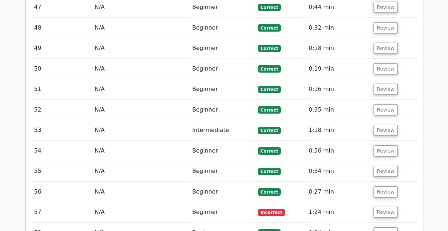
scroll to position [2422, 0]
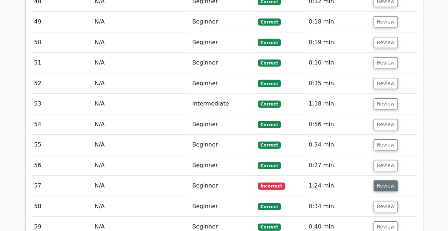
click at [389, 180] on button "Review" at bounding box center [385, 185] width 24 height 11
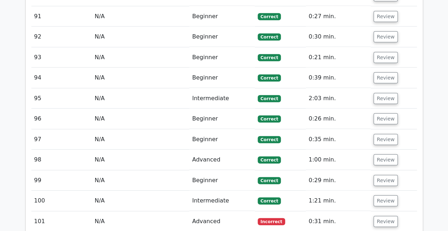
scroll to position [3633, 0]
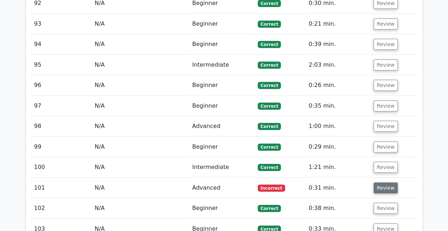
click at [389, 182] on button "Review" at bounding box center [385, 187] width 24 height 11
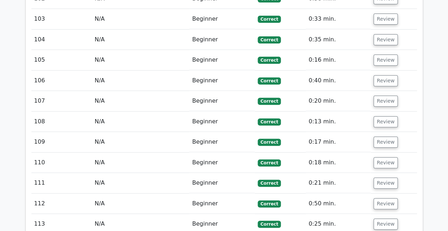
scroll to position [4132, 0]
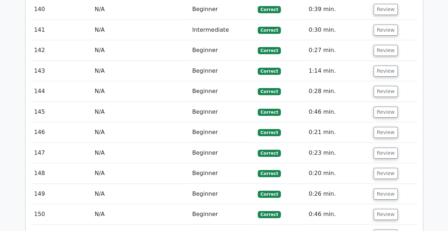
scroll to position [5236, 0]
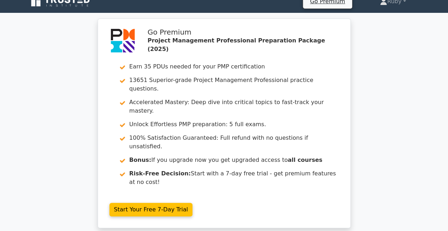
scroll to position [0, 0]
